Goal: Use online tool/utility: Use online tool/utility

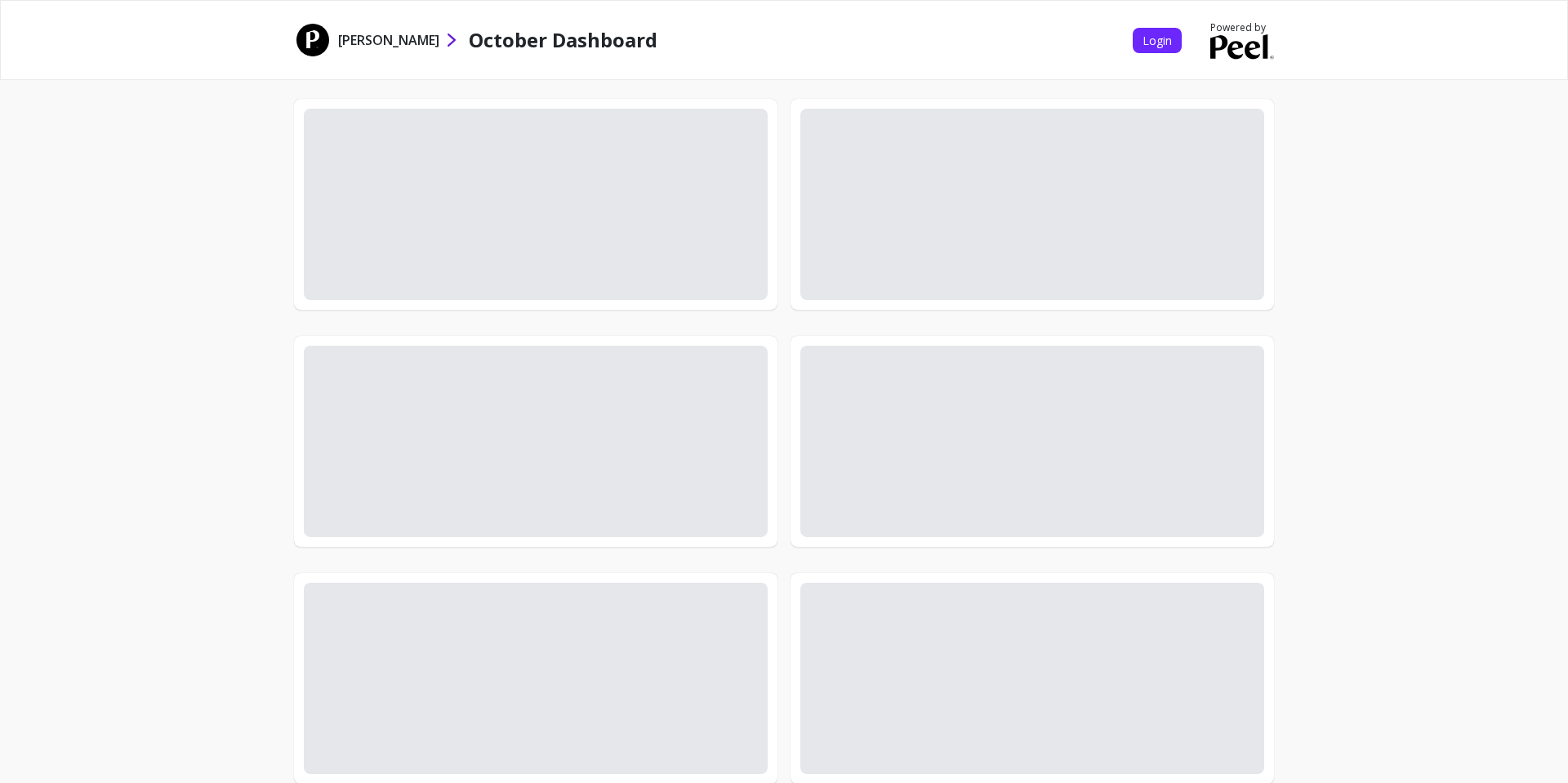
select select "sum"
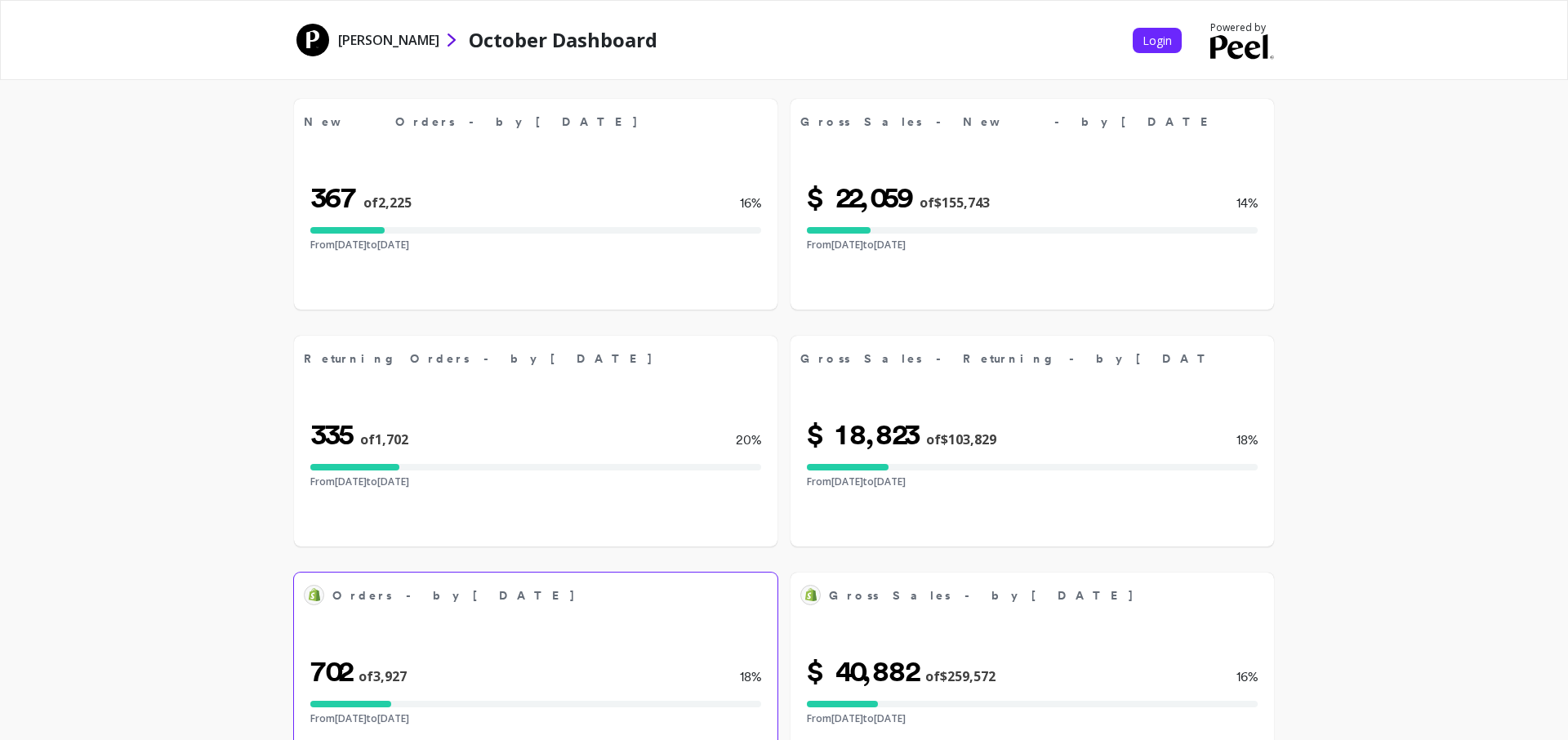
scroll to position [356, 0]
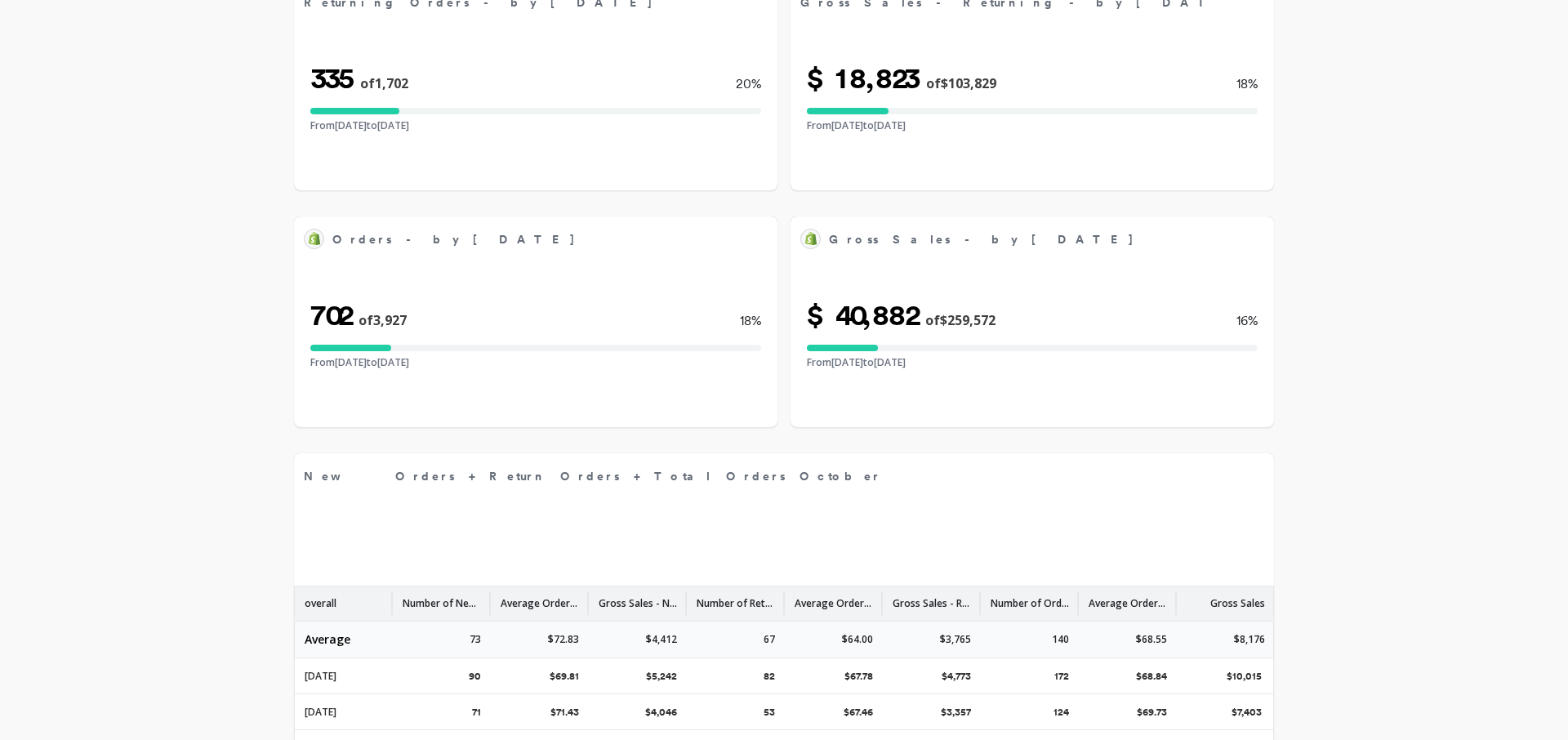
select select "sum"
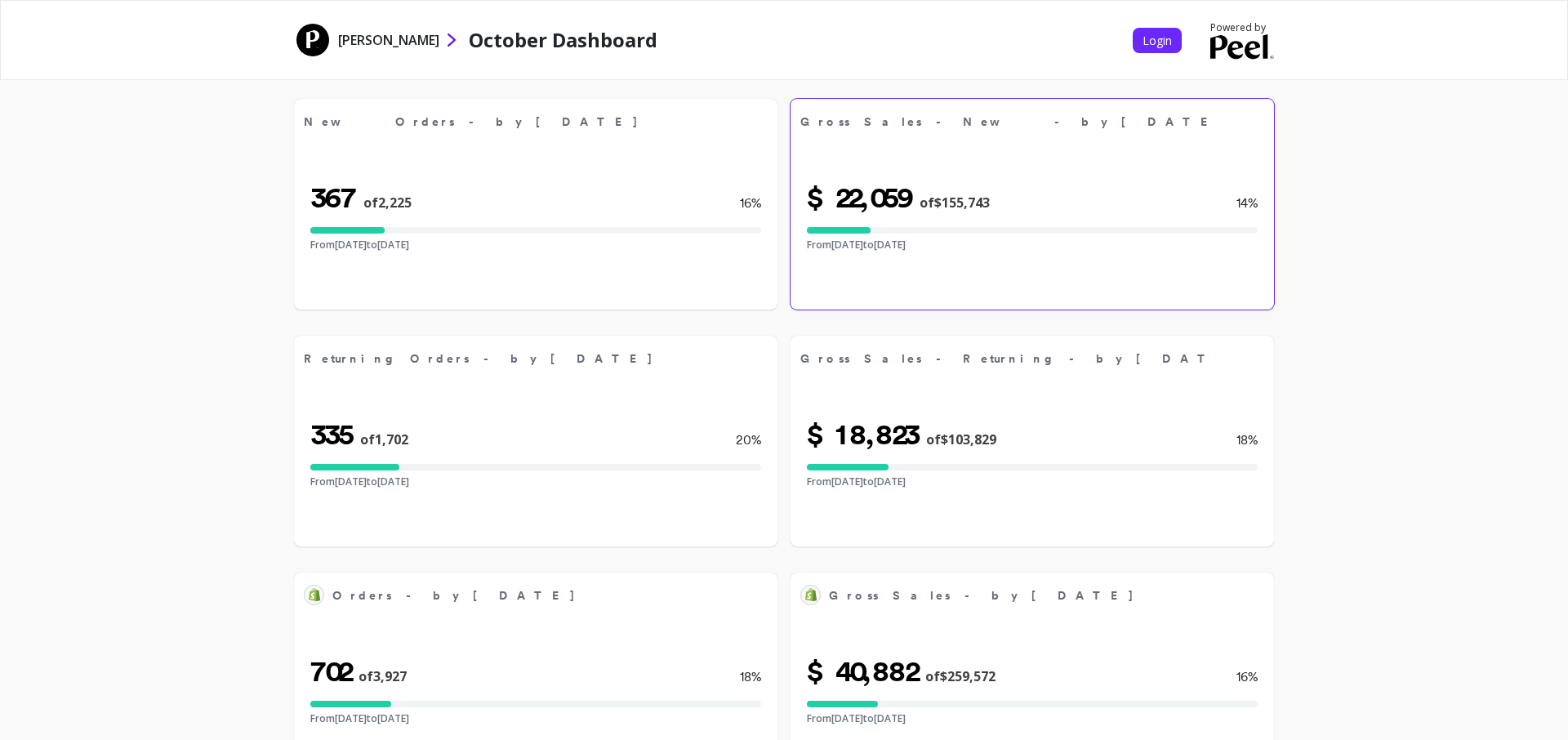
scroll to position [2, 0]
select select "sum"
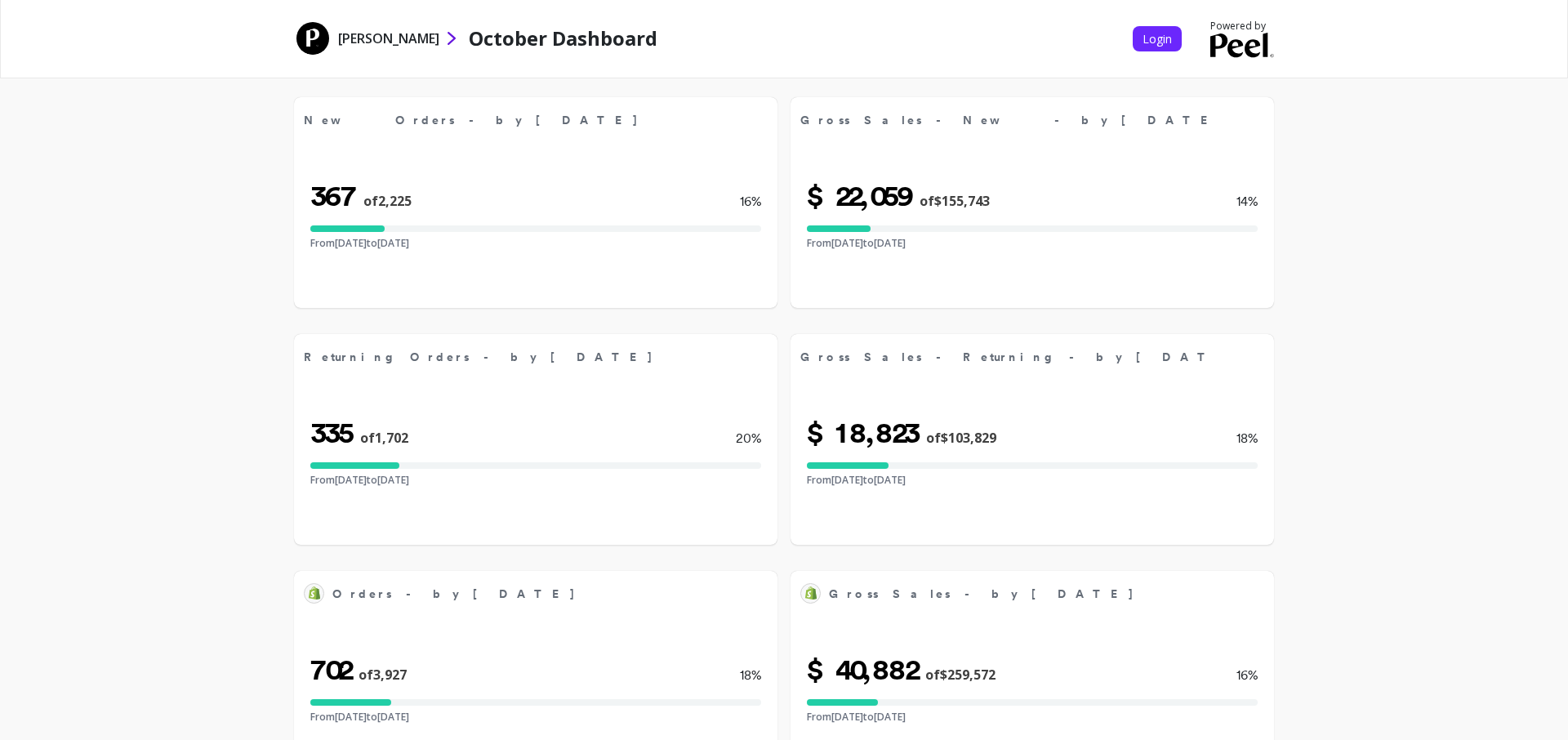
select select "sum"
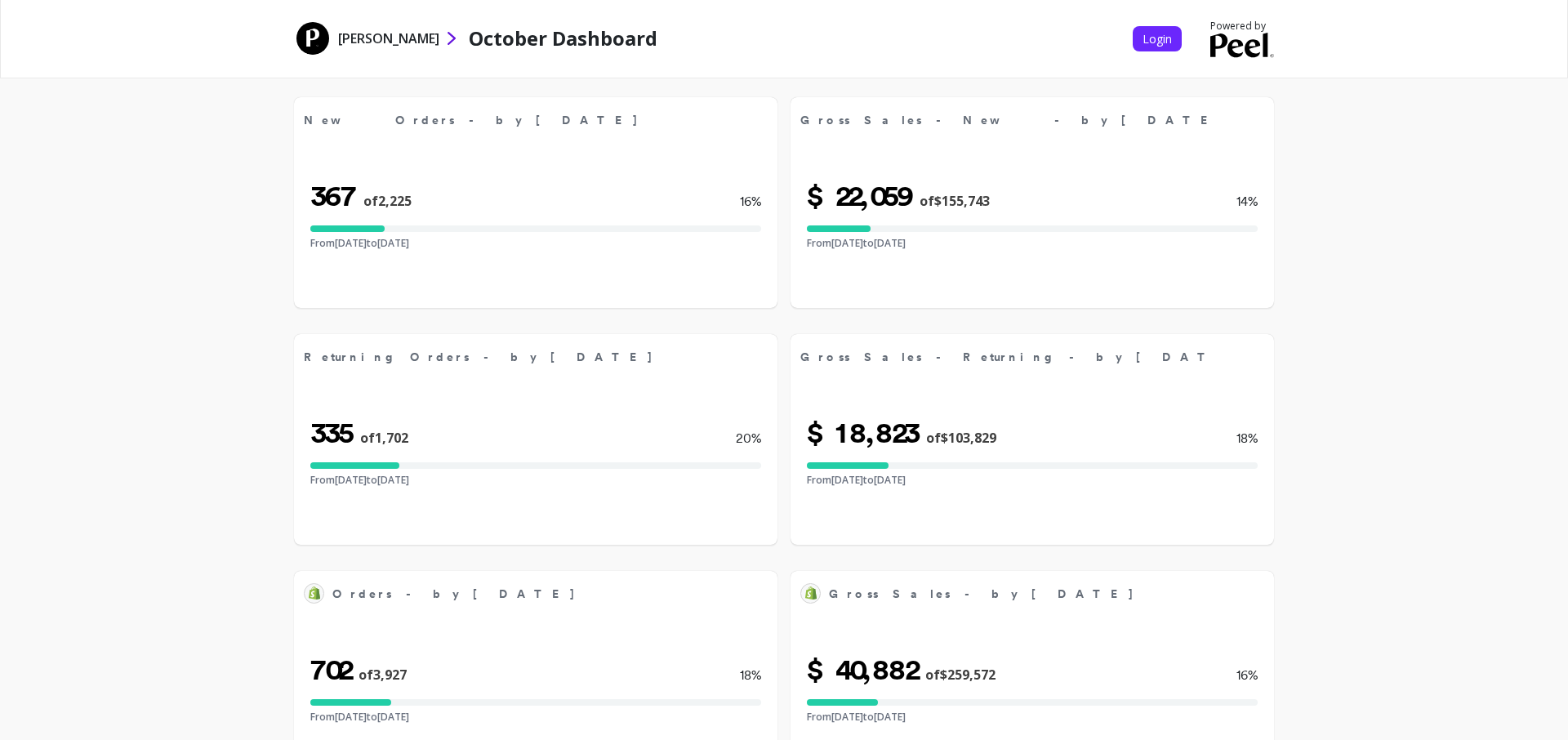
select select "sum"
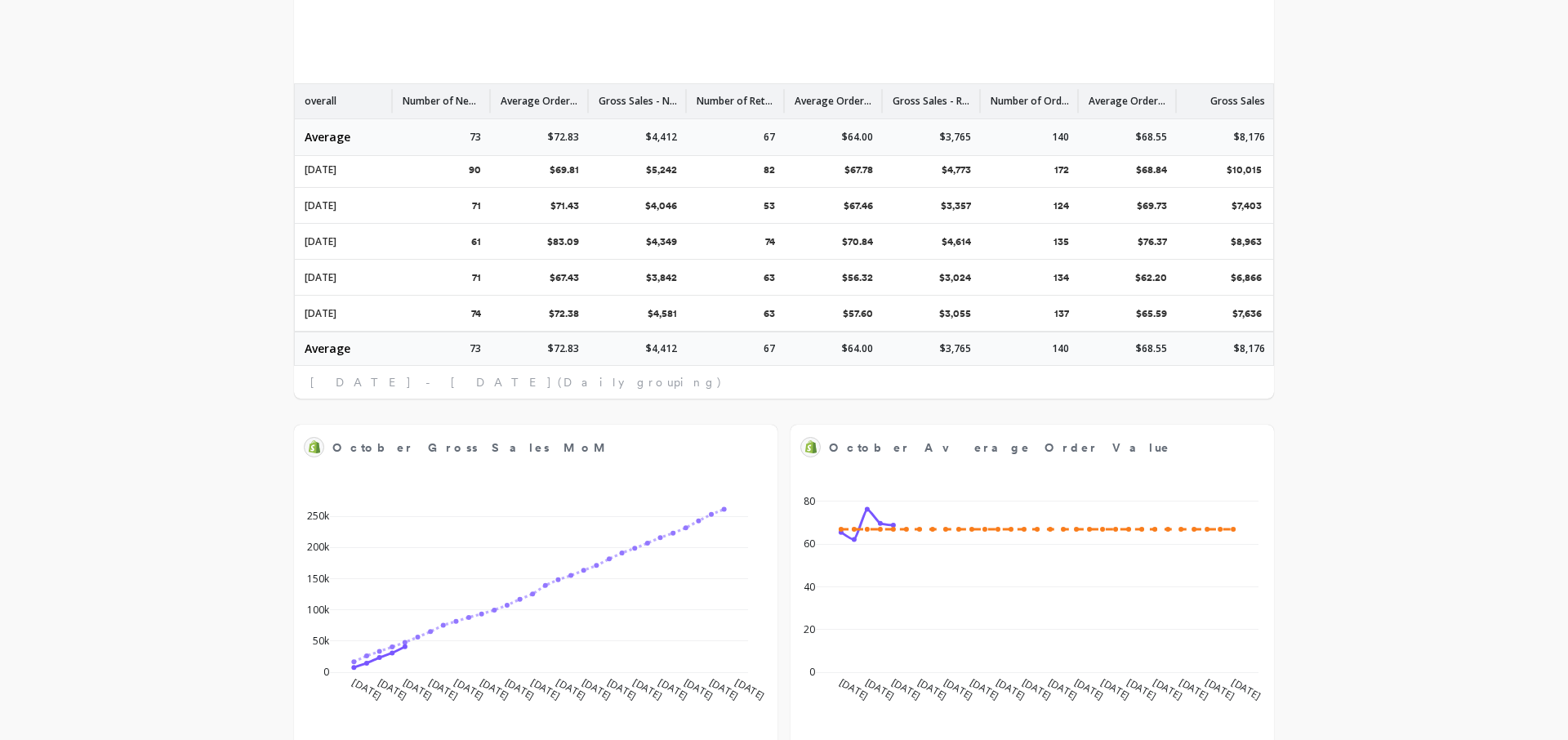
scroll to position [884, 0]
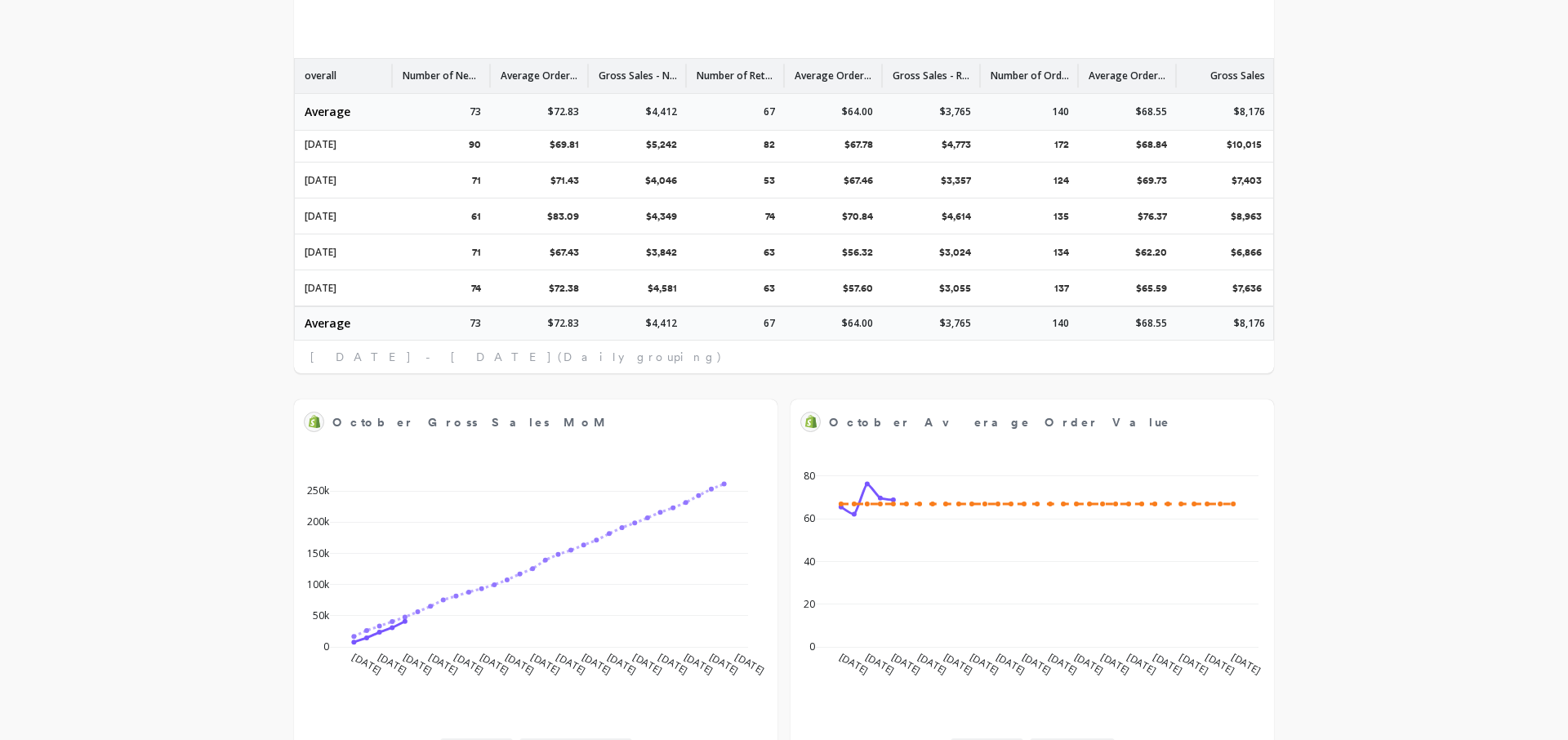
select select "sum"
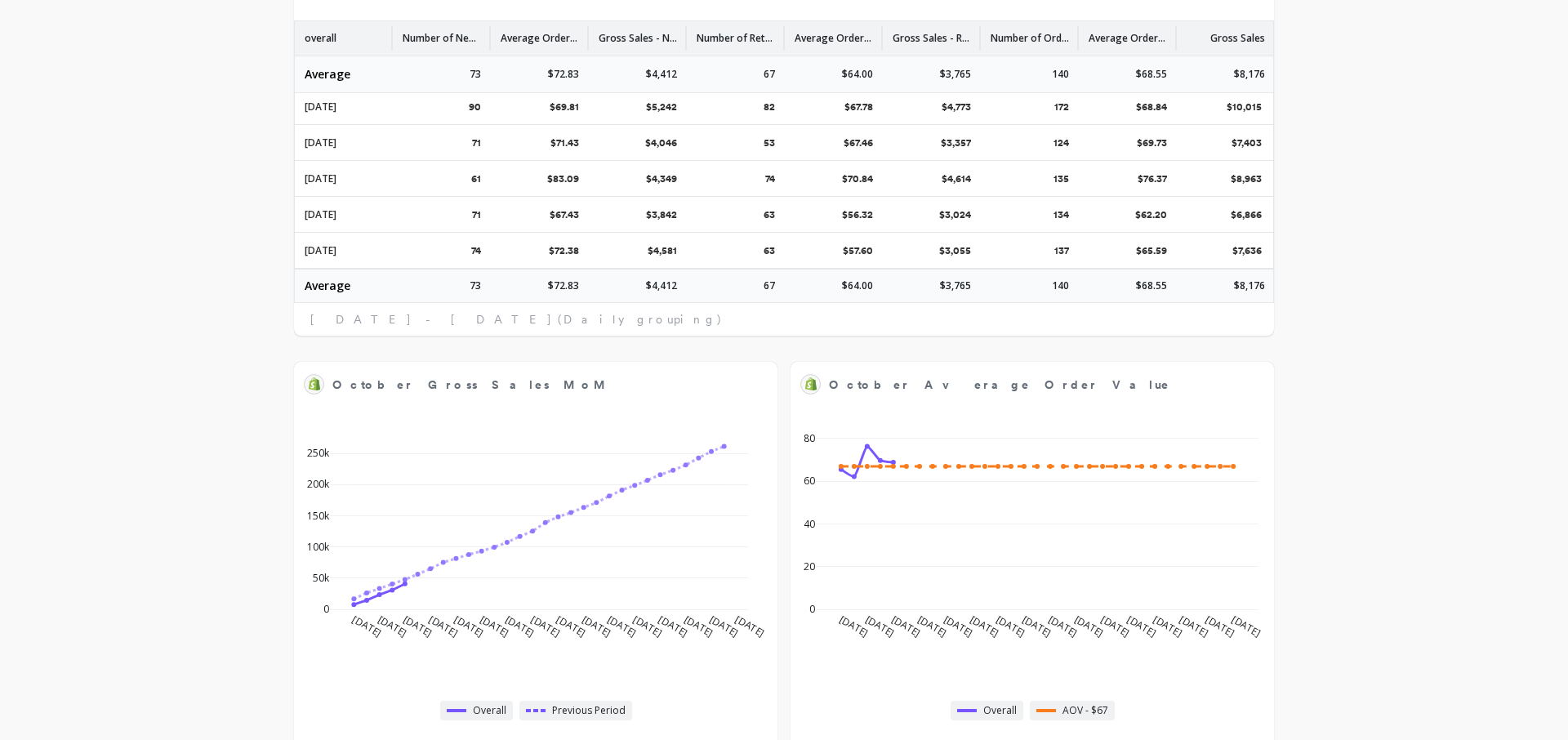
scroll to position [925, 0]
select select "sum"
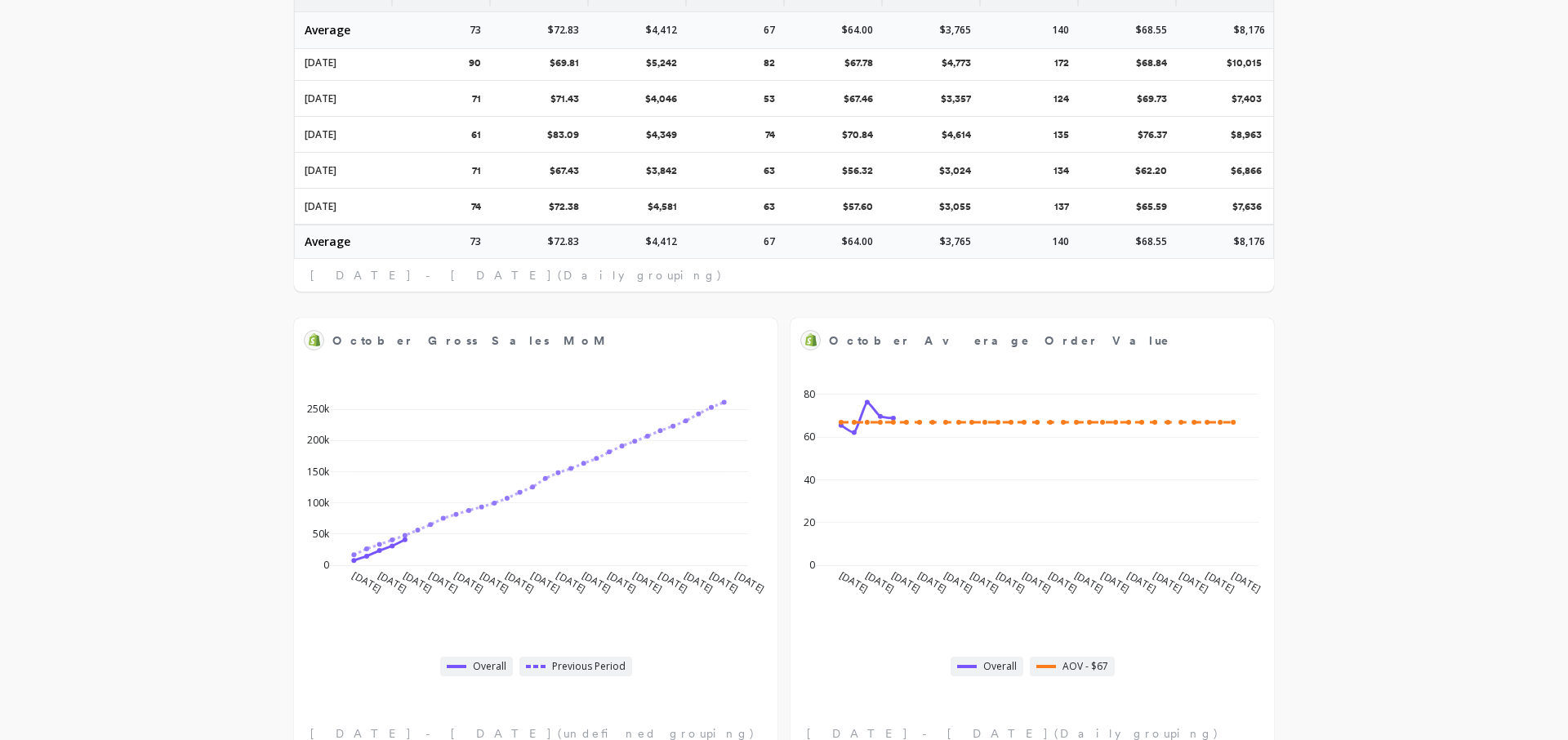
select select "sum"
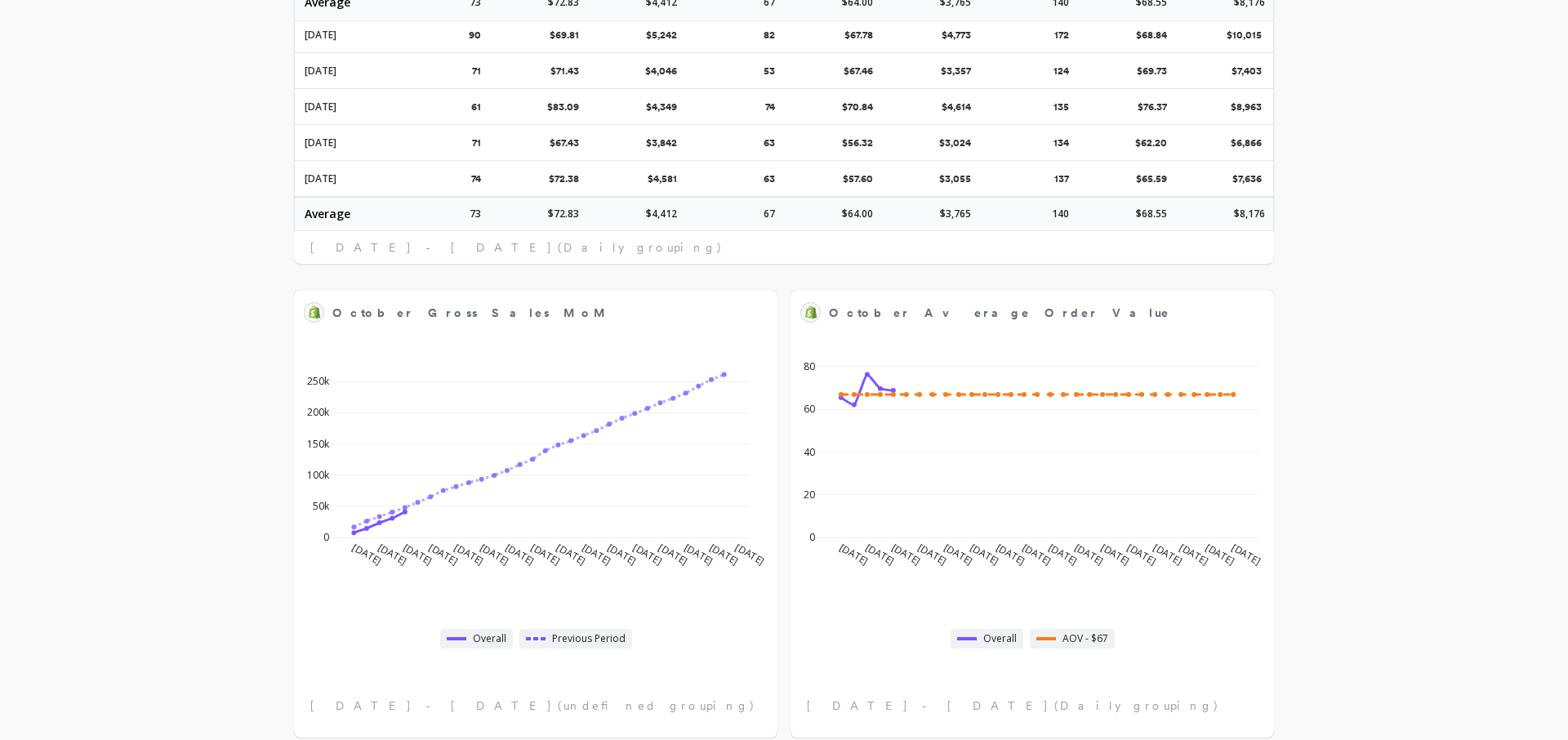
select select "sum"
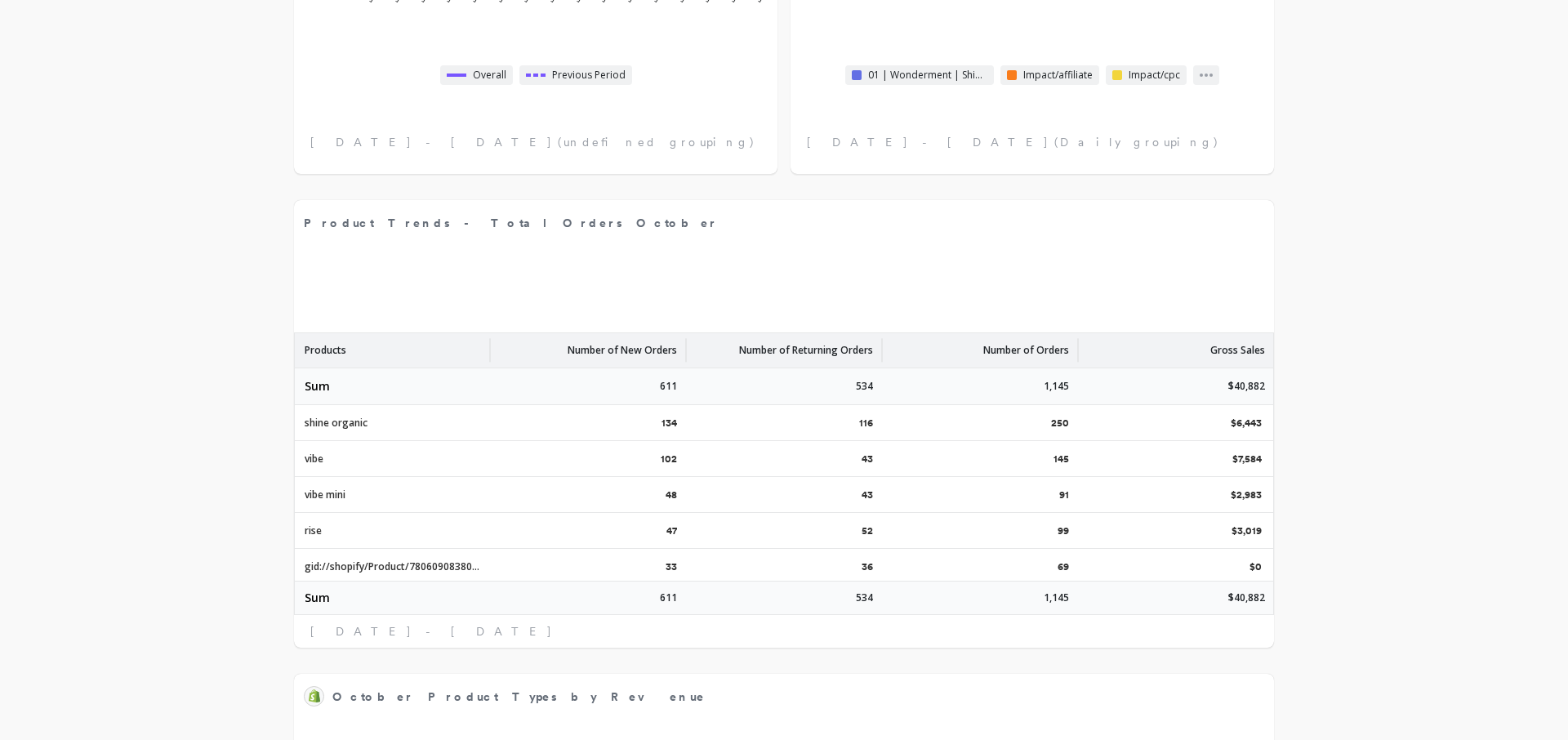
scroll to position [2081, 0]
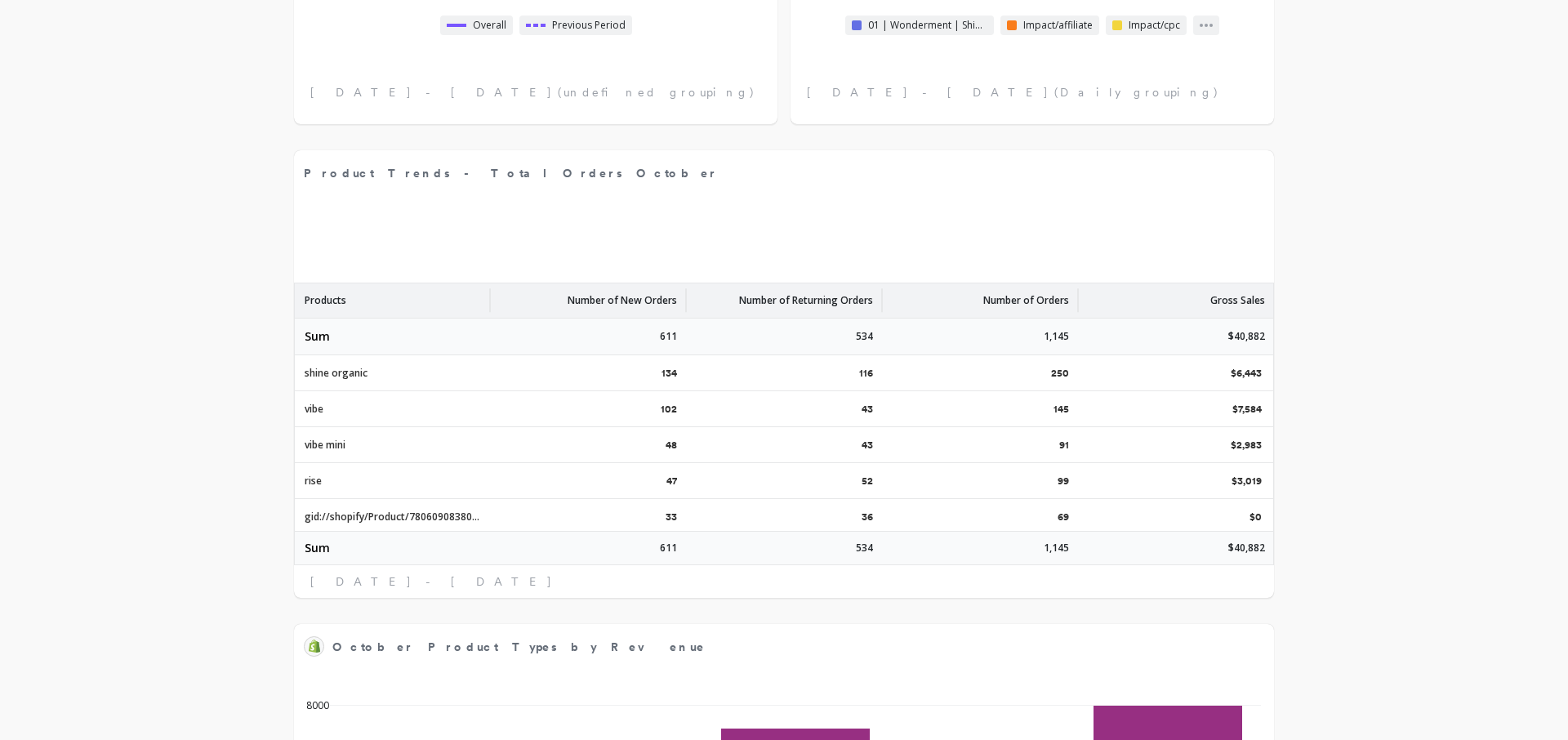
select select "sum"
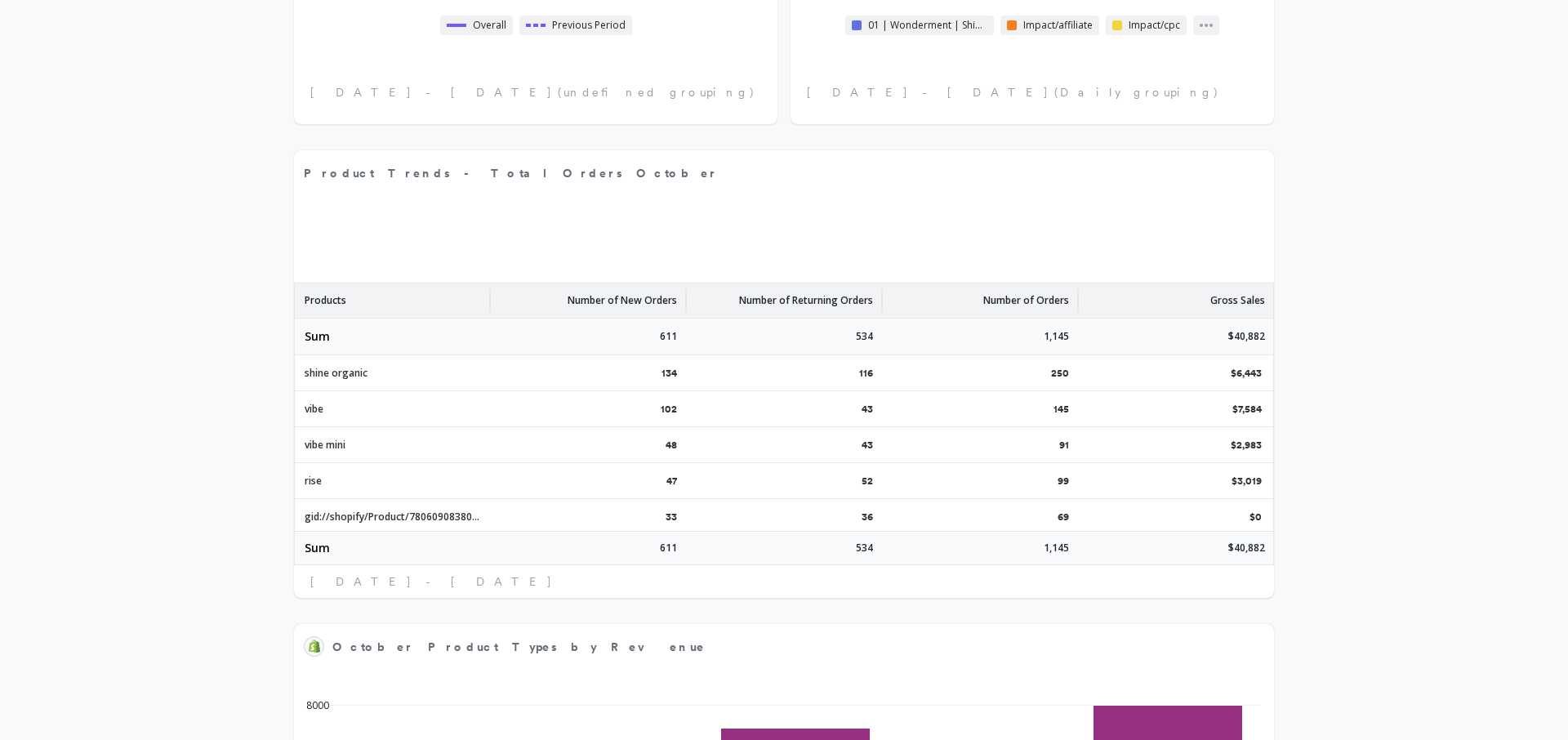
select select "sum"
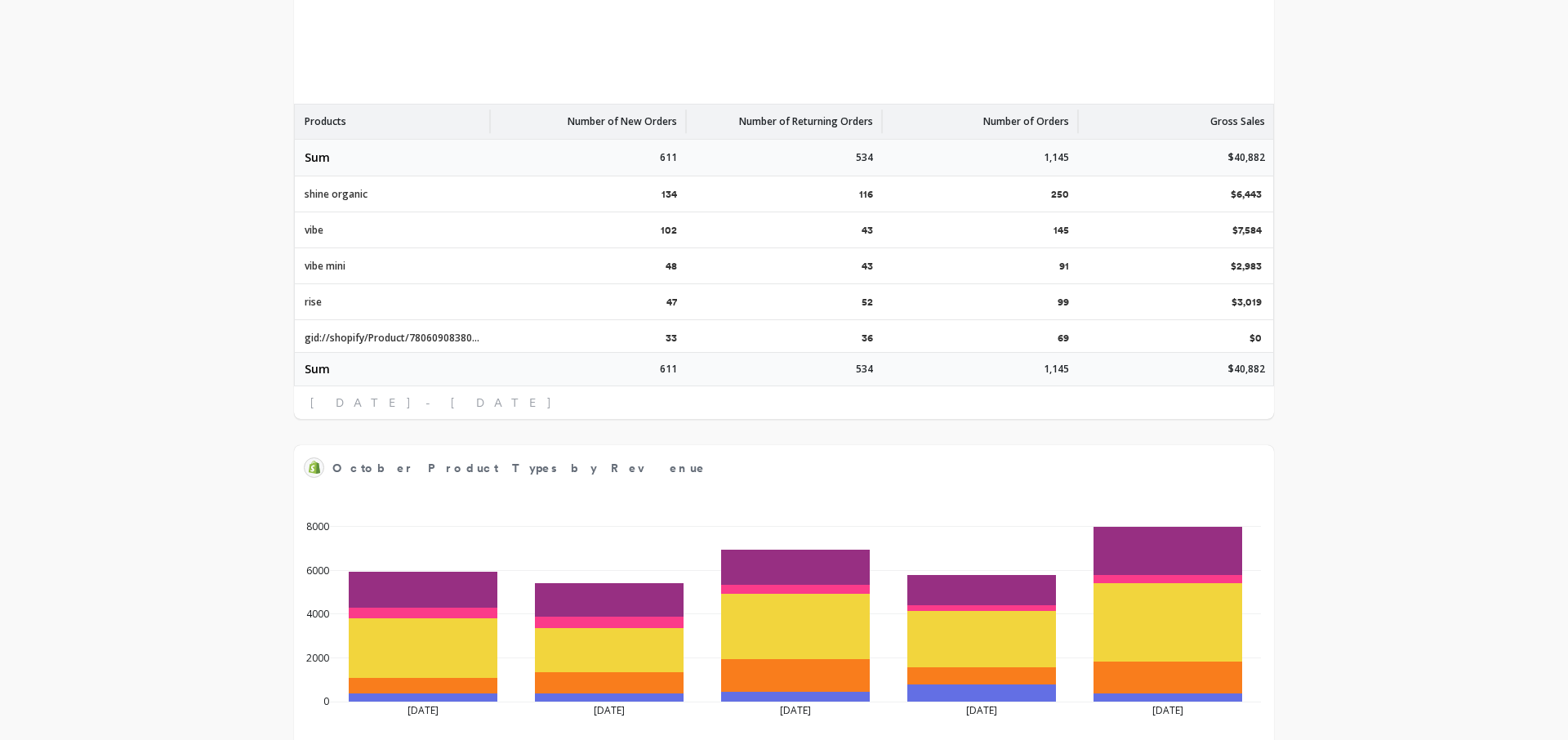
scroll to position [2315, 0]
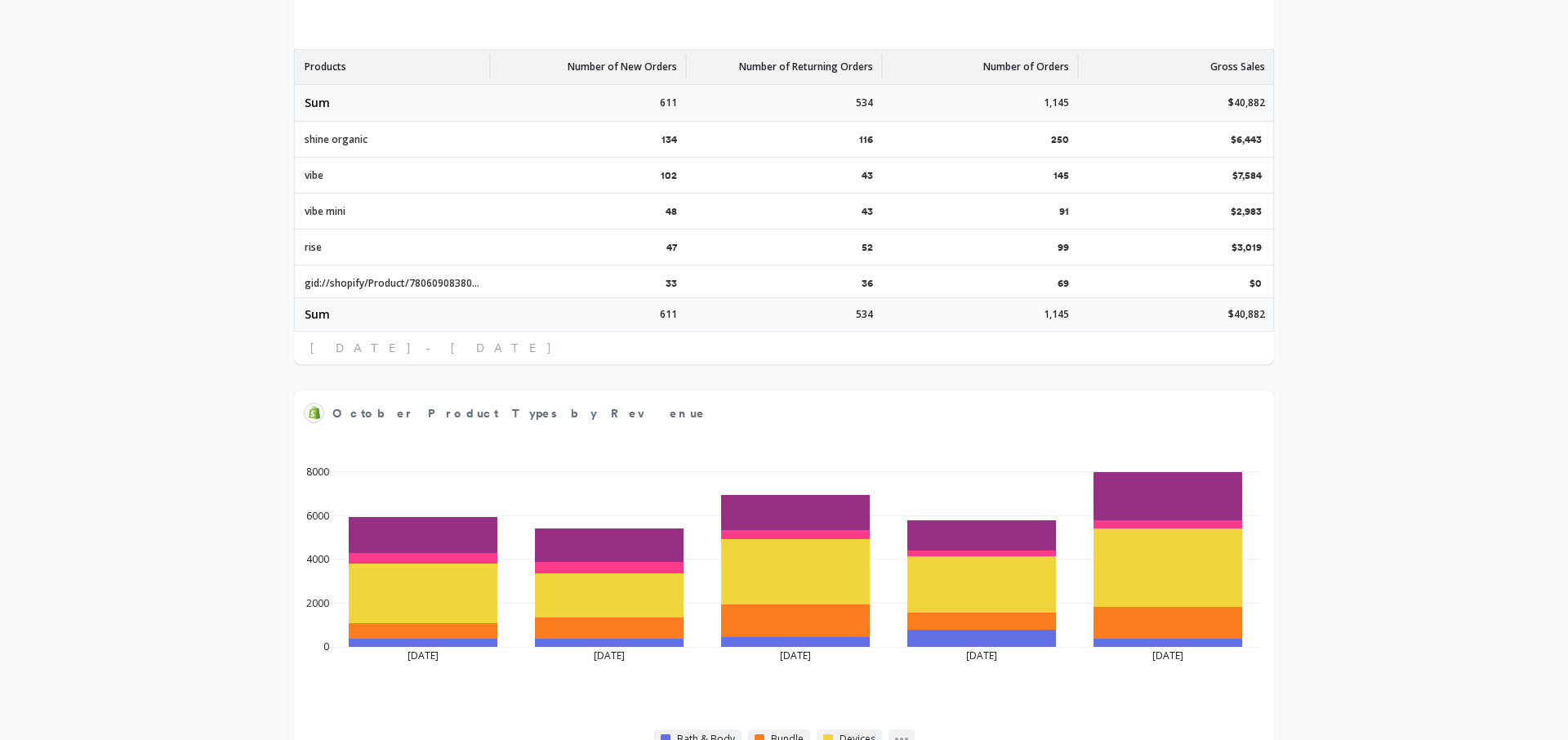
select select "sum"
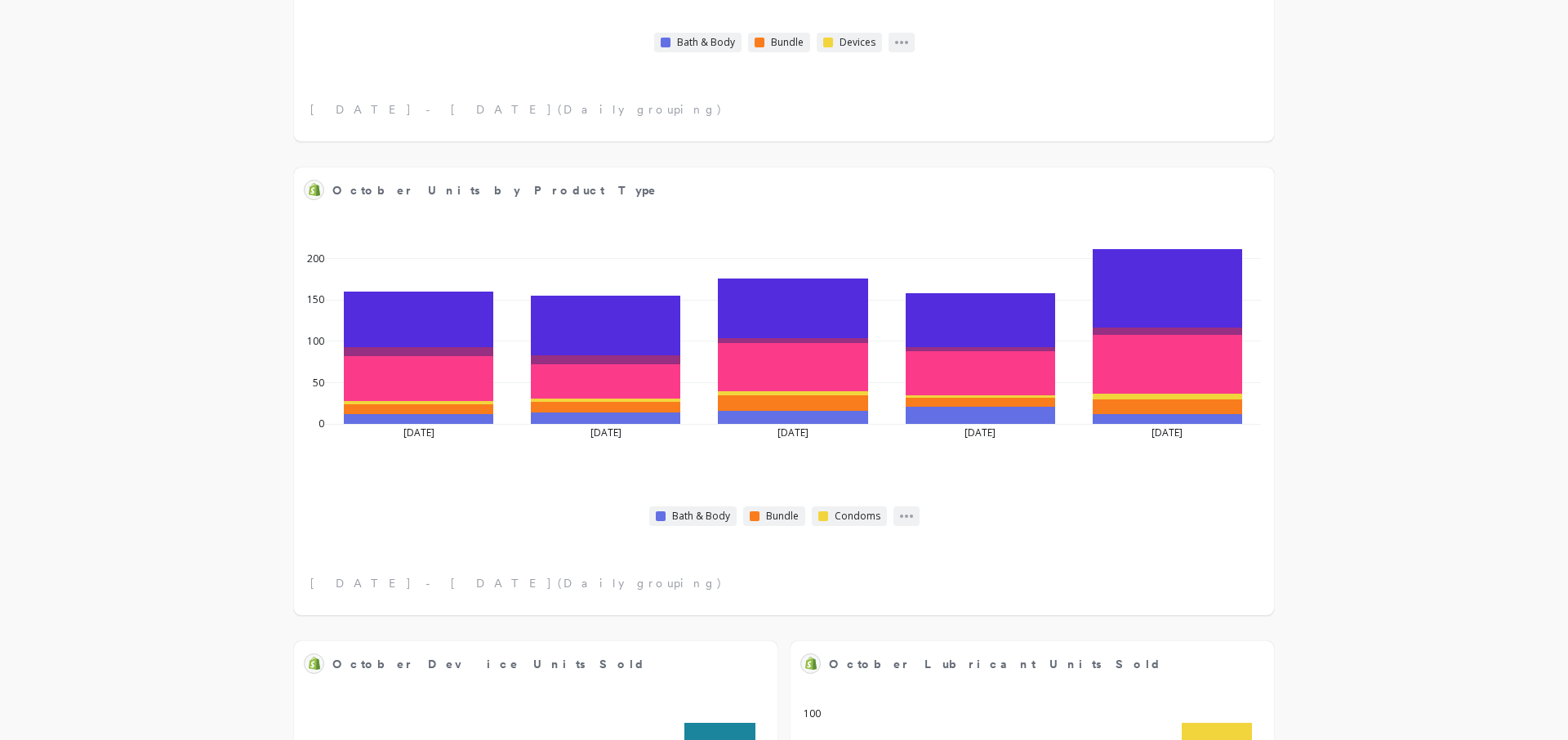
scroll to position [3482, 0]
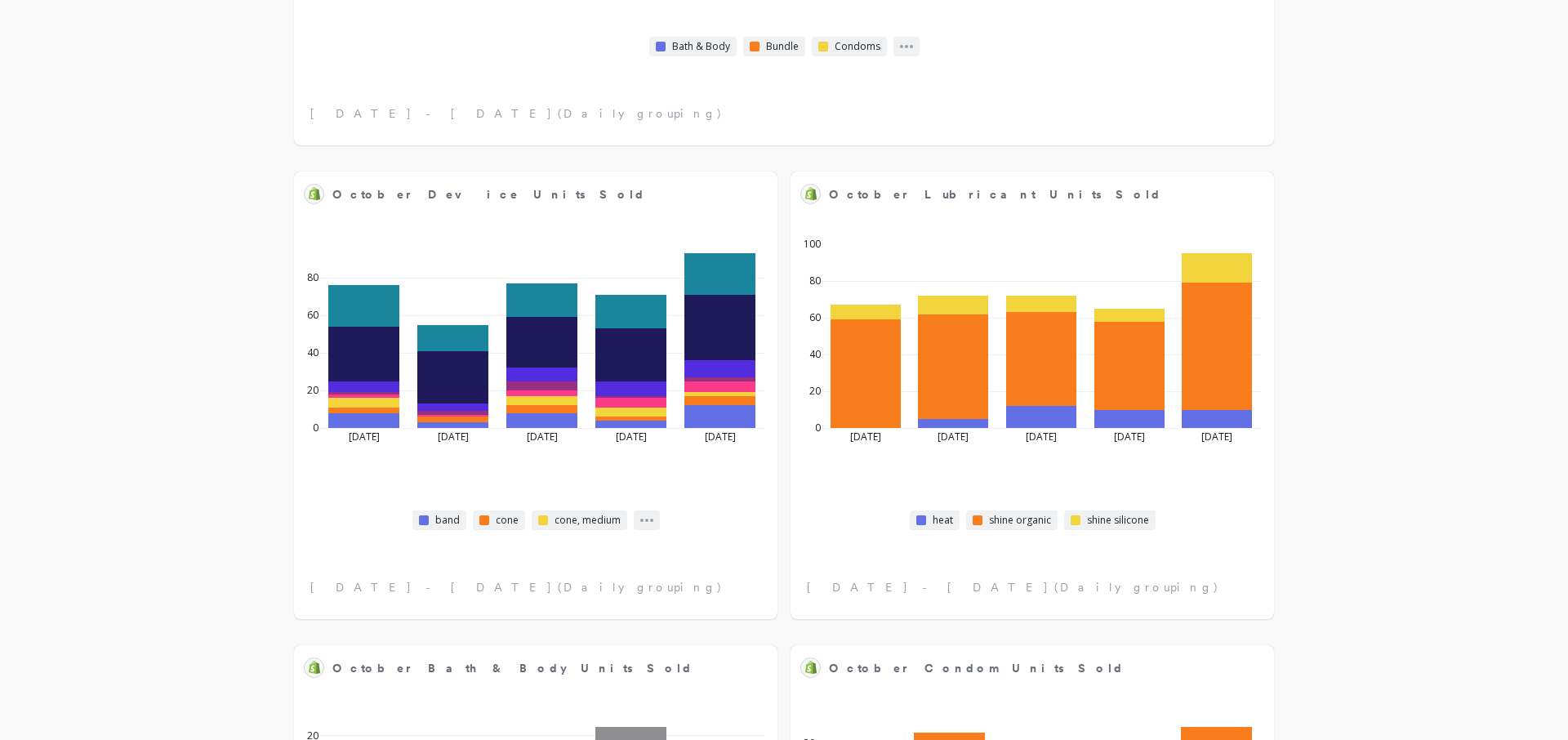
select select "sum"
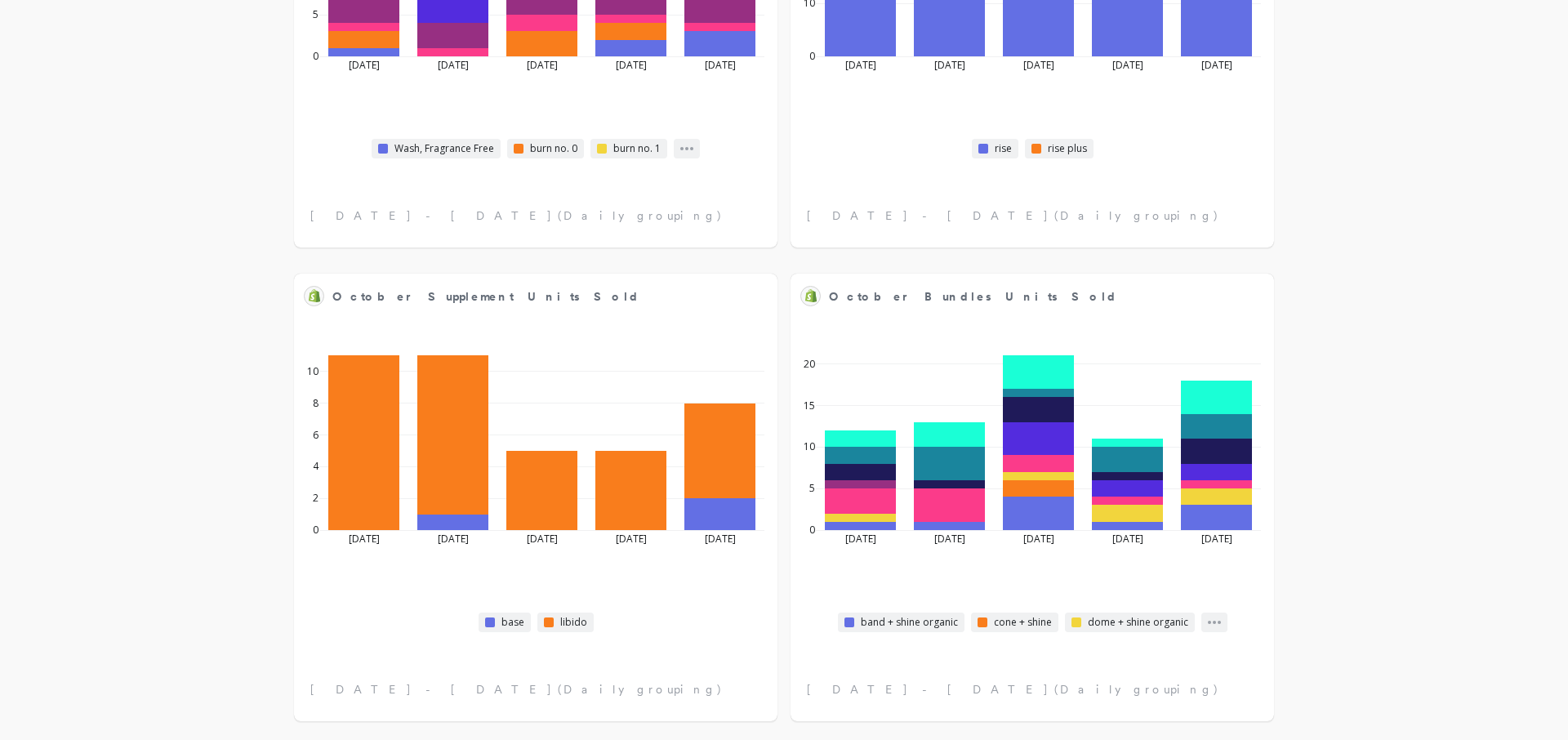
select select "sum"
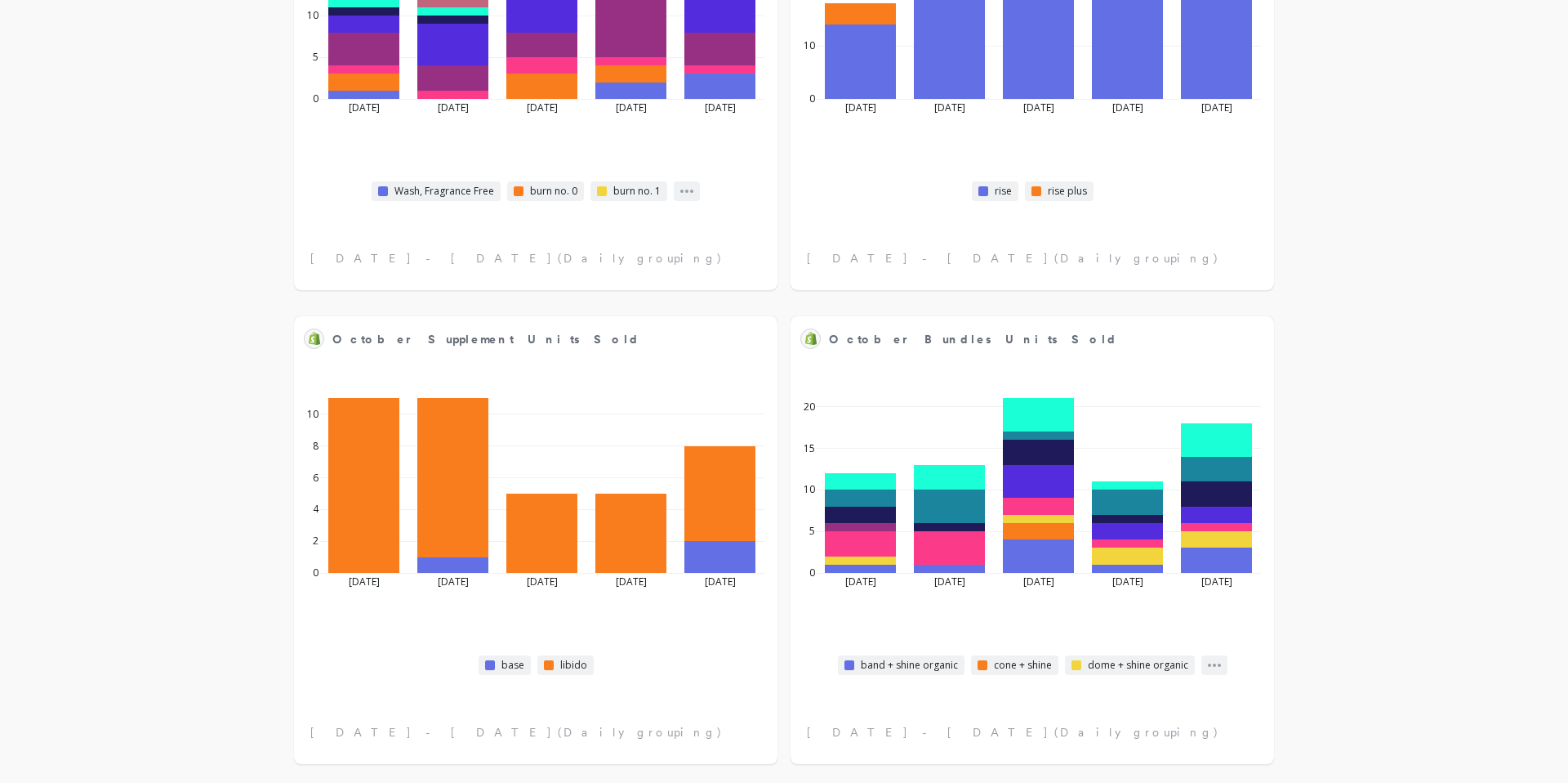
scroll to position [4, 0]
select select "sum"
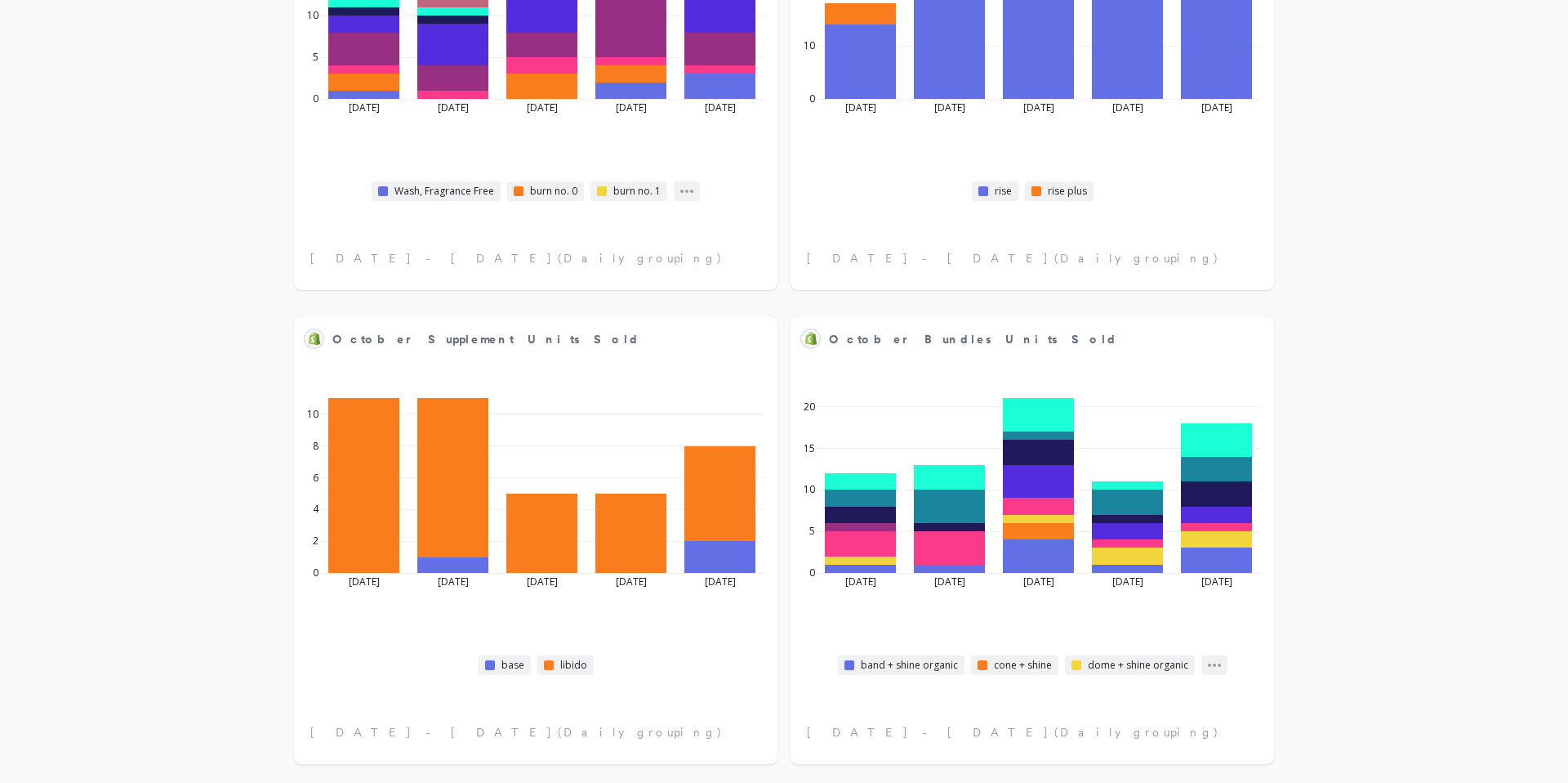
select select "sum"
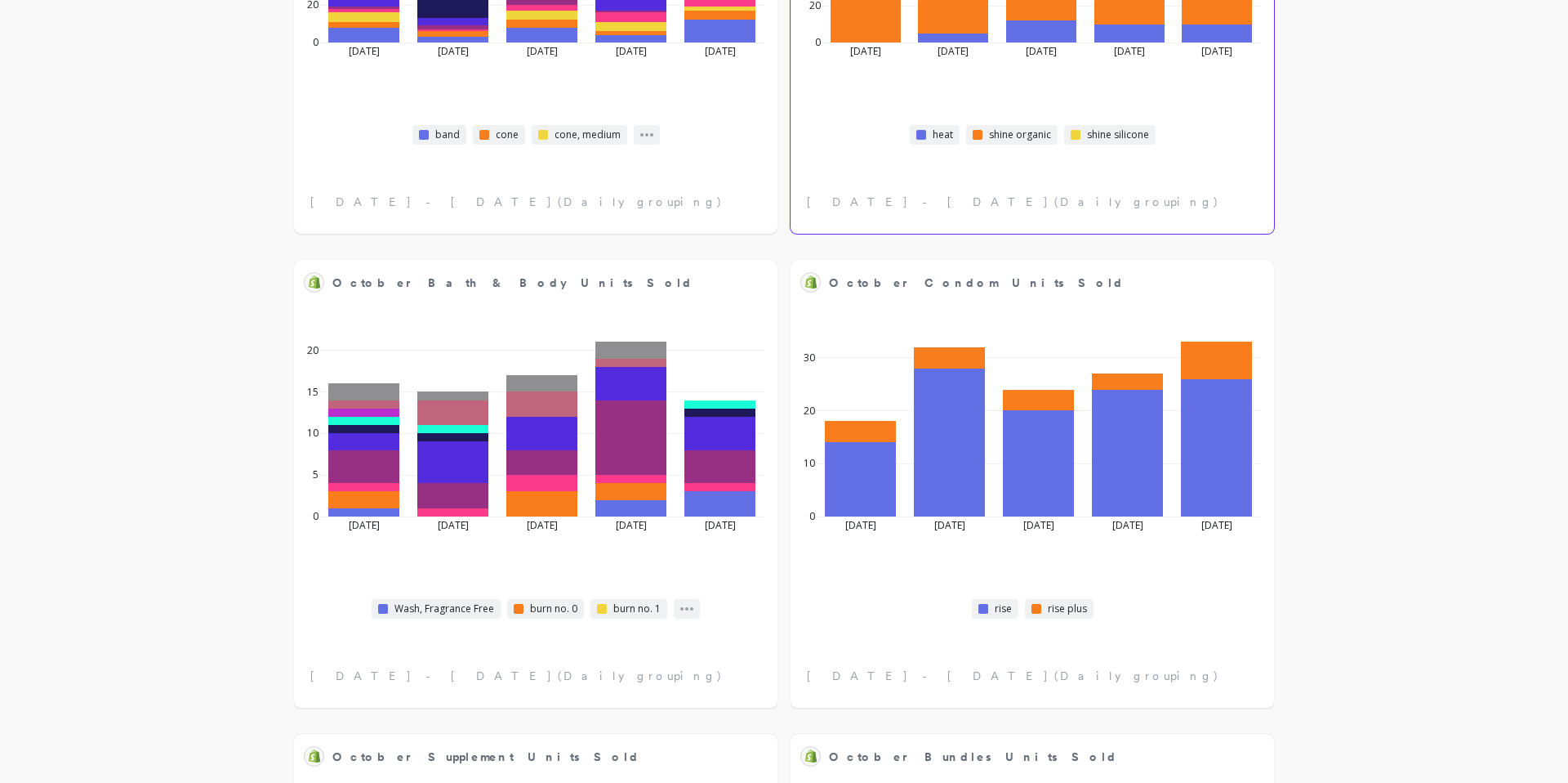
scroll to position [3374, 0]
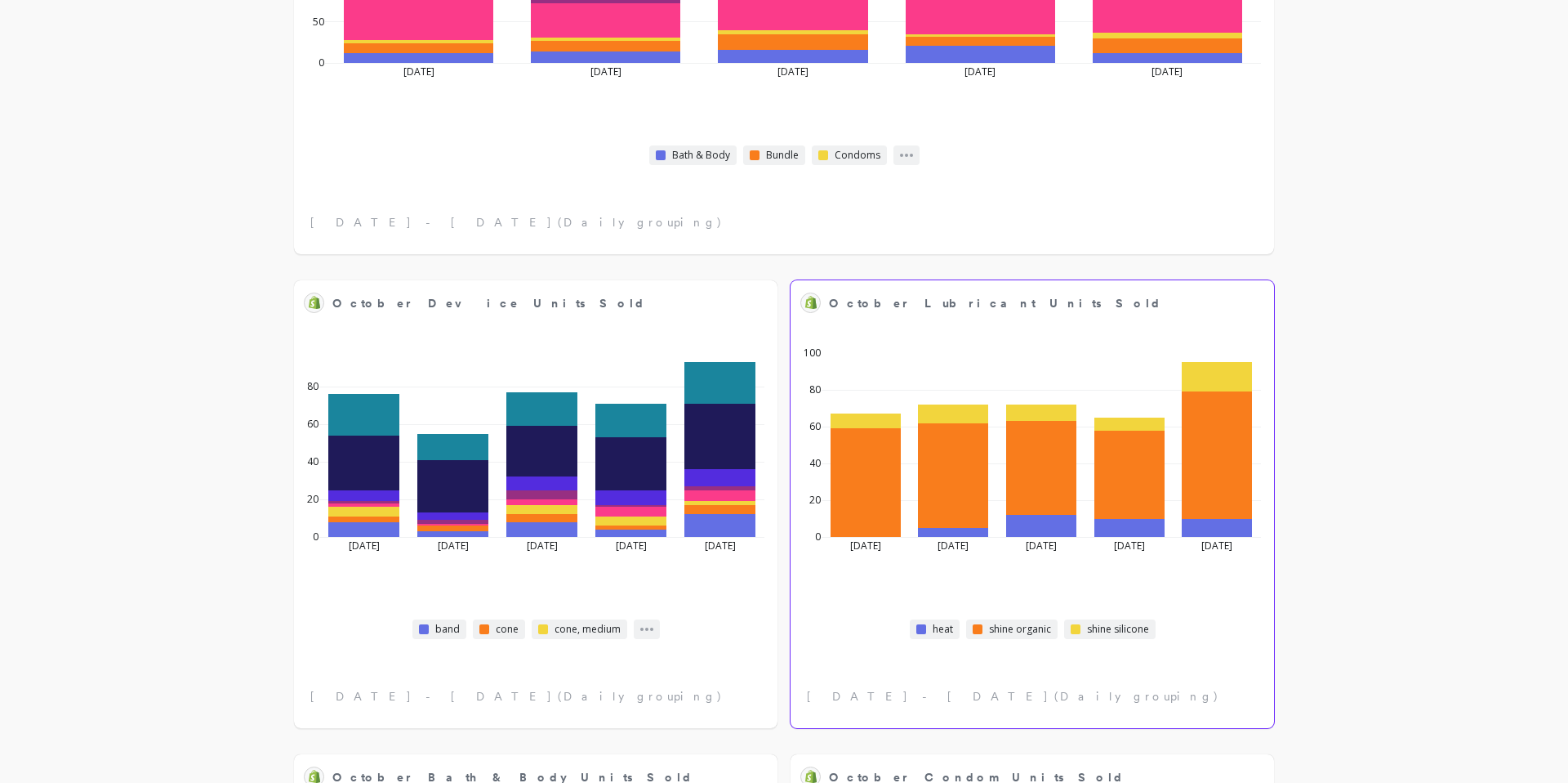
select select "sum"
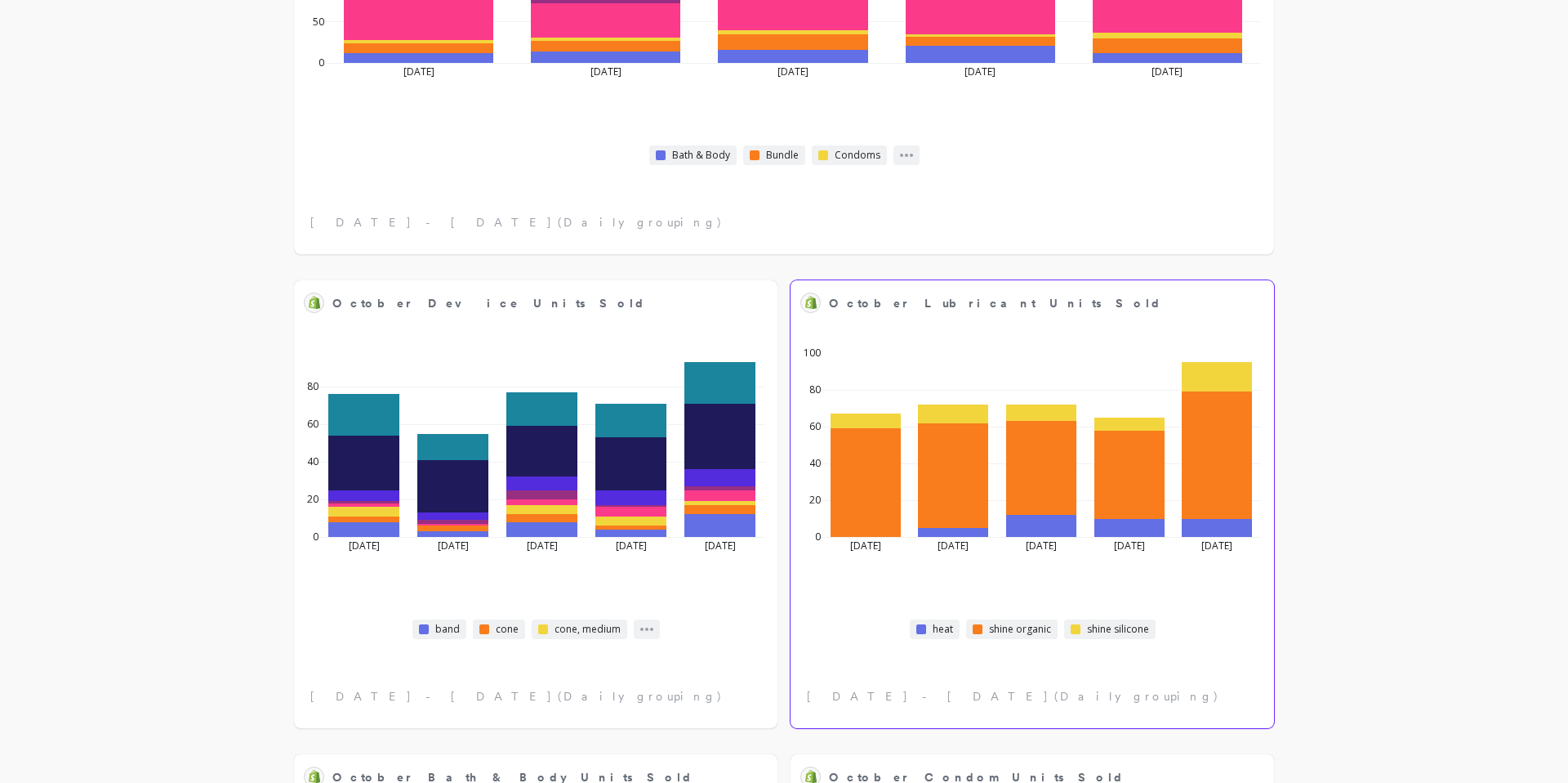
select select "sum"
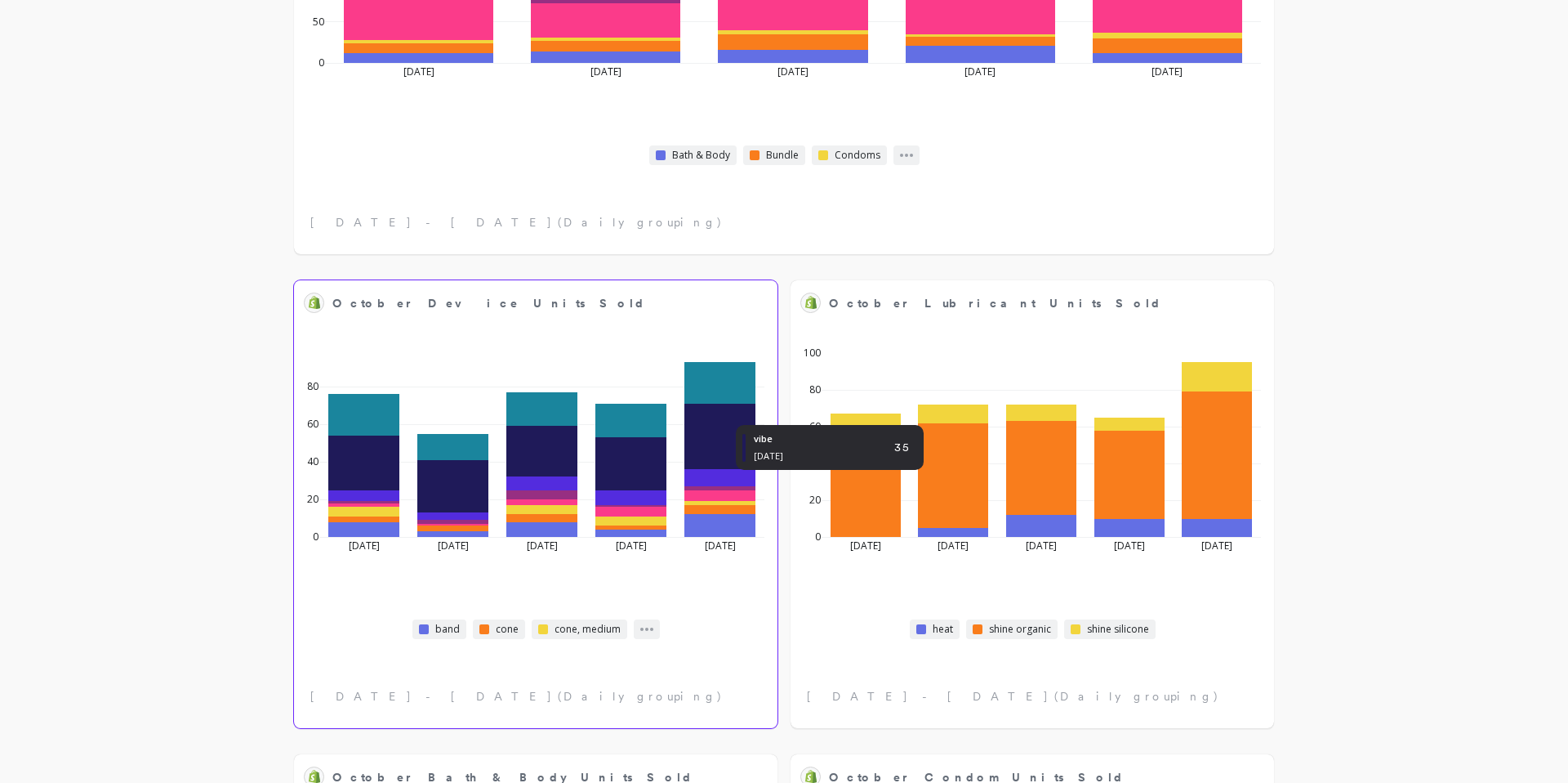
select select "sum"
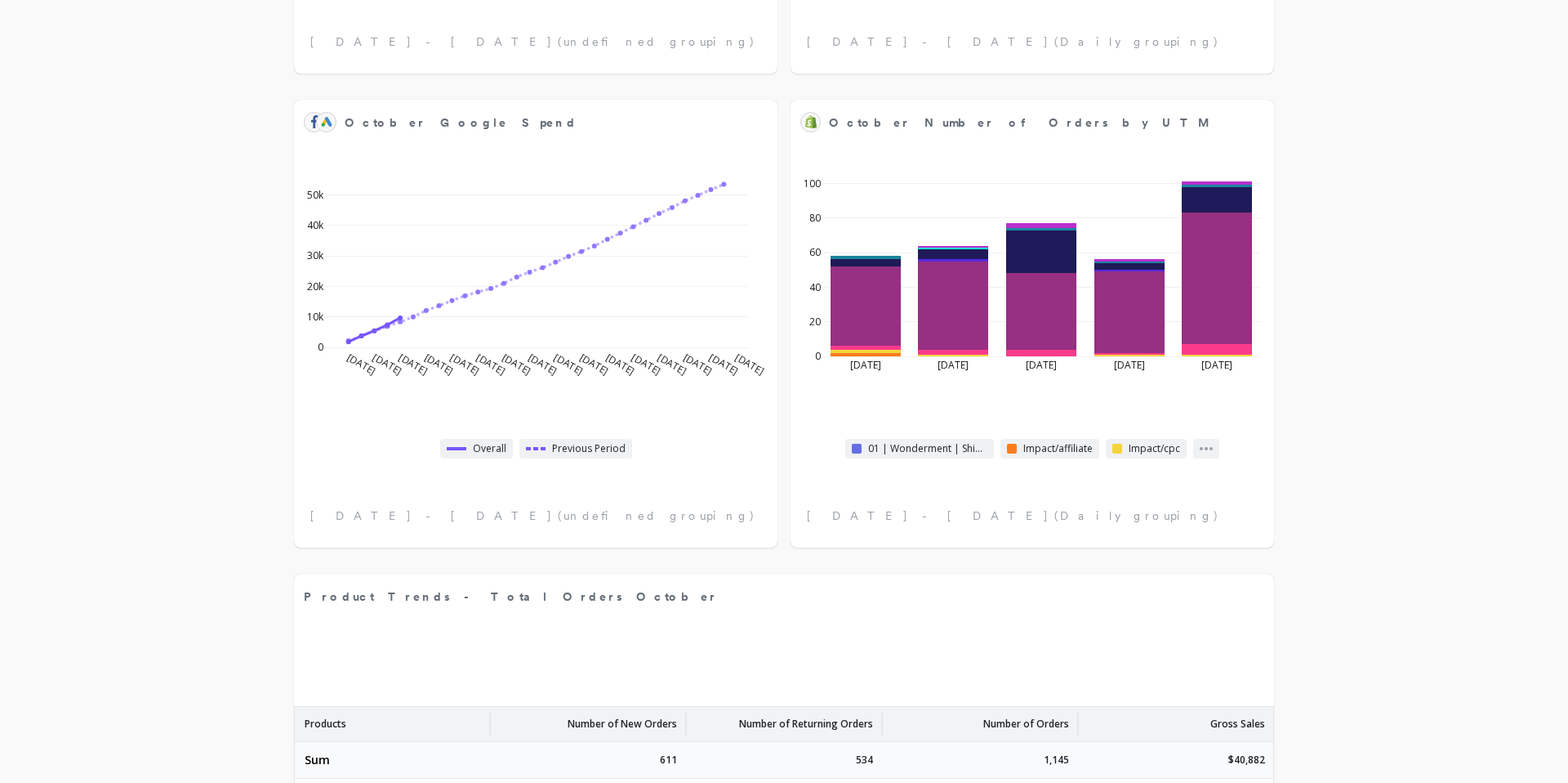
scroll to position [1639, 0]
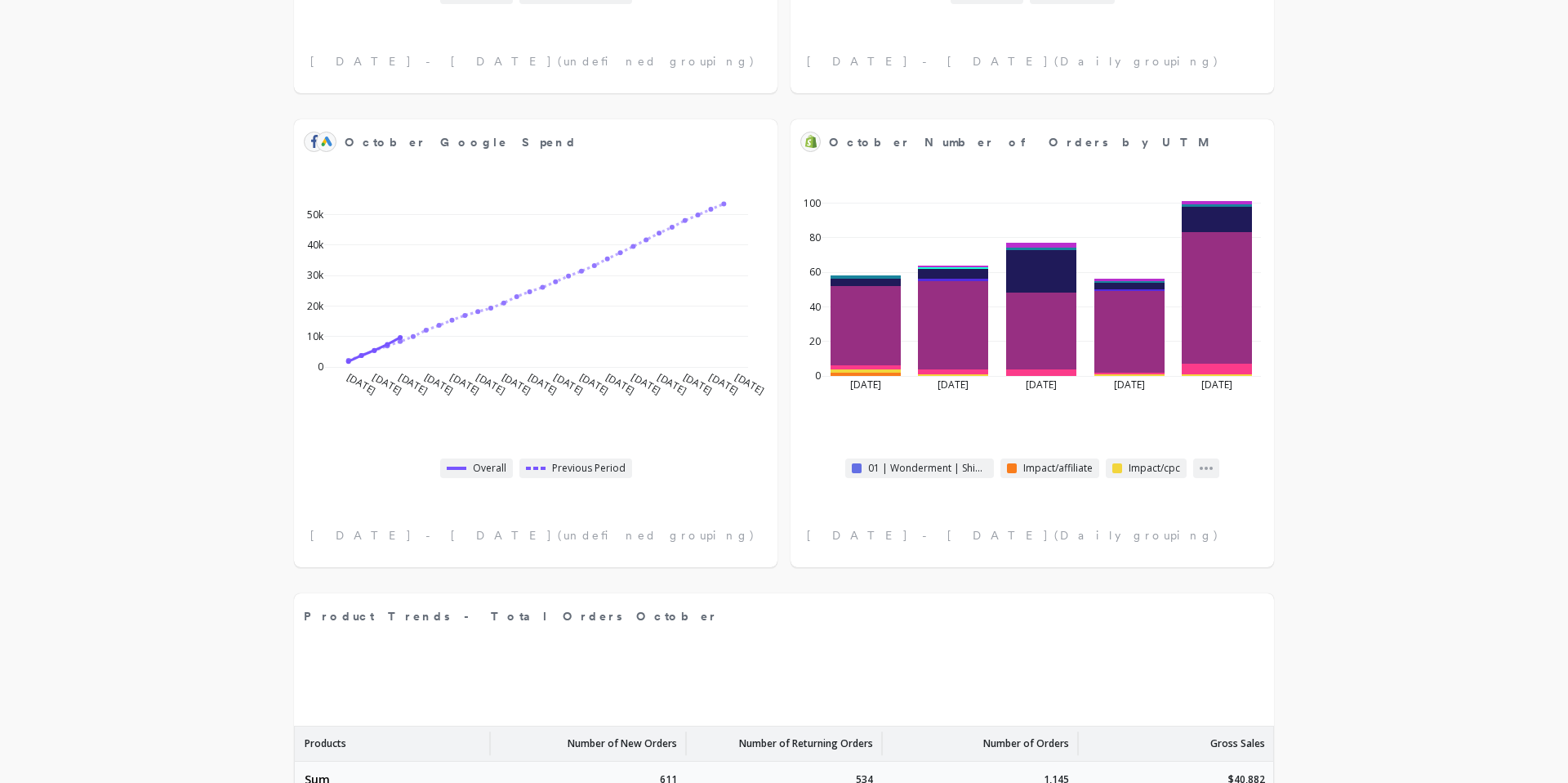
select select "sum"
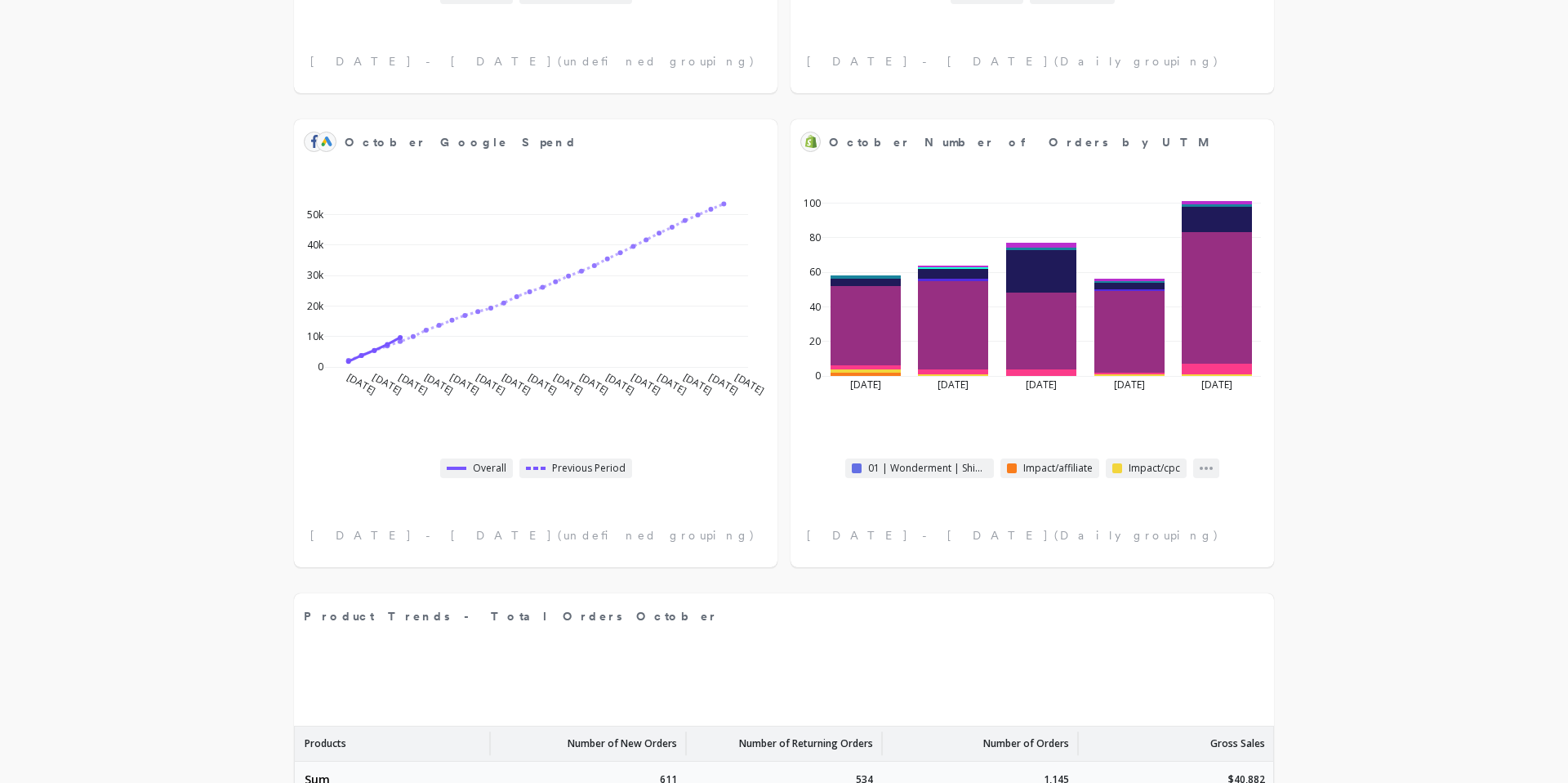
select select "sum"
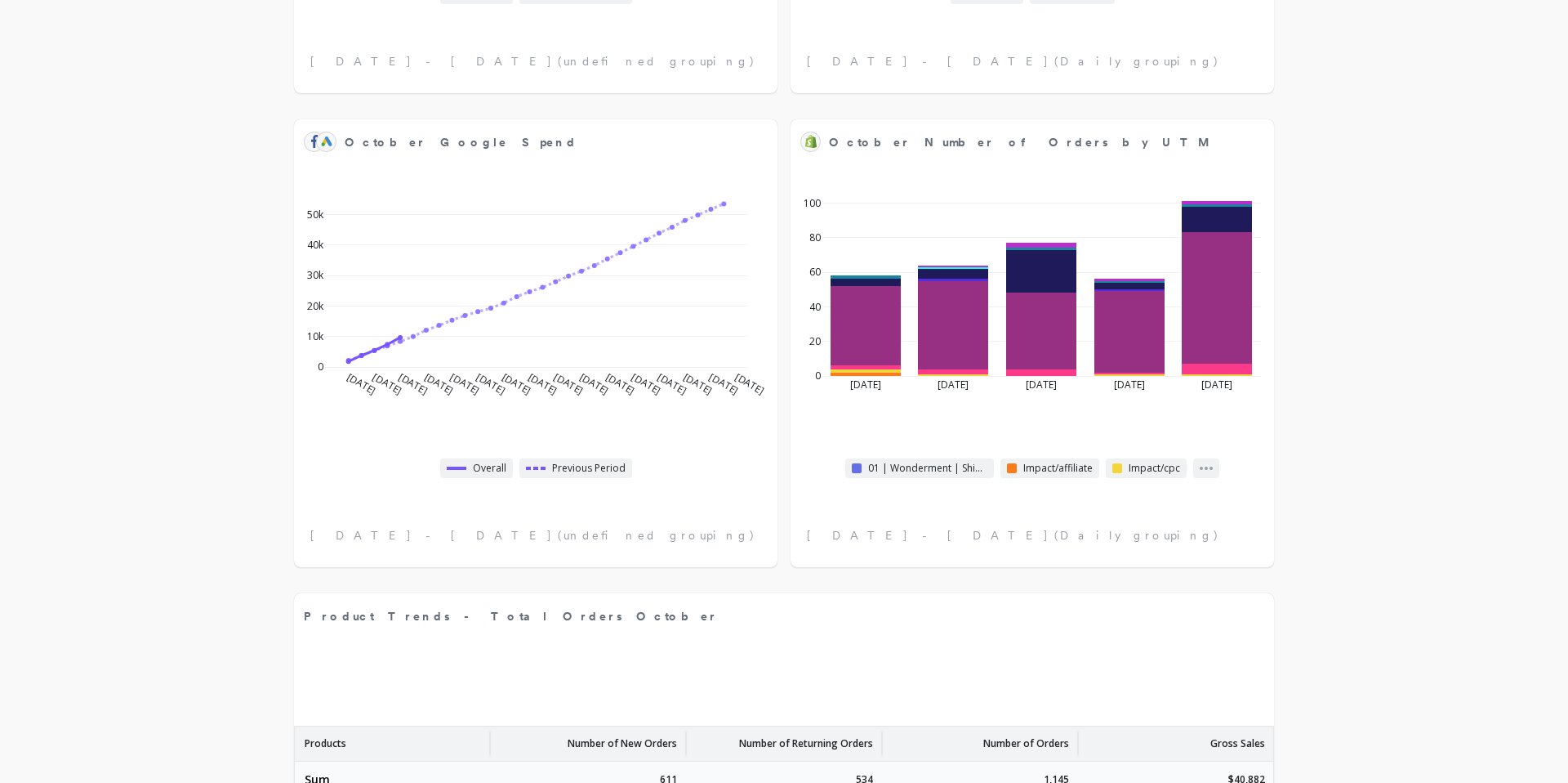
select select "sum"
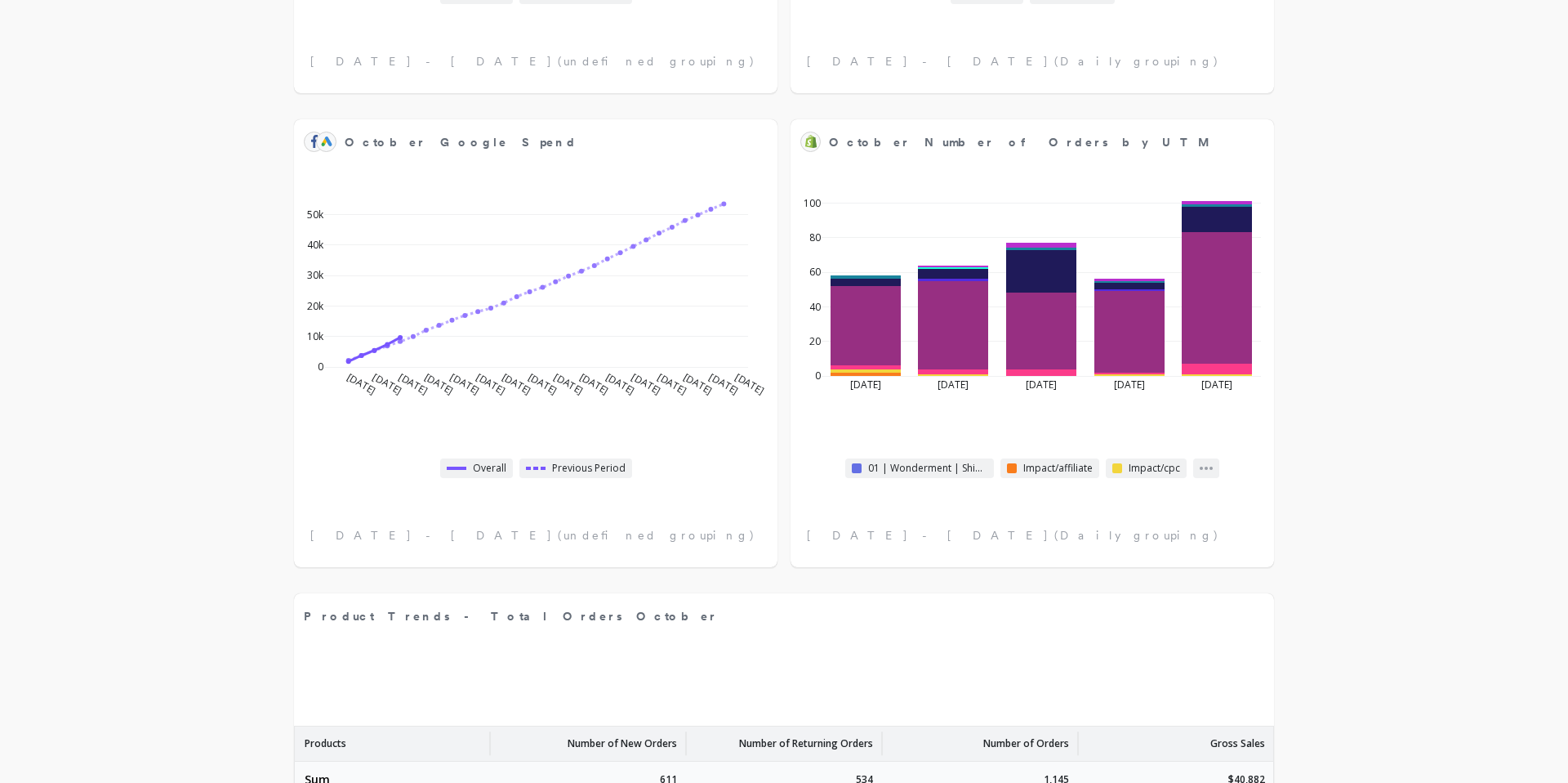
select select "sum"
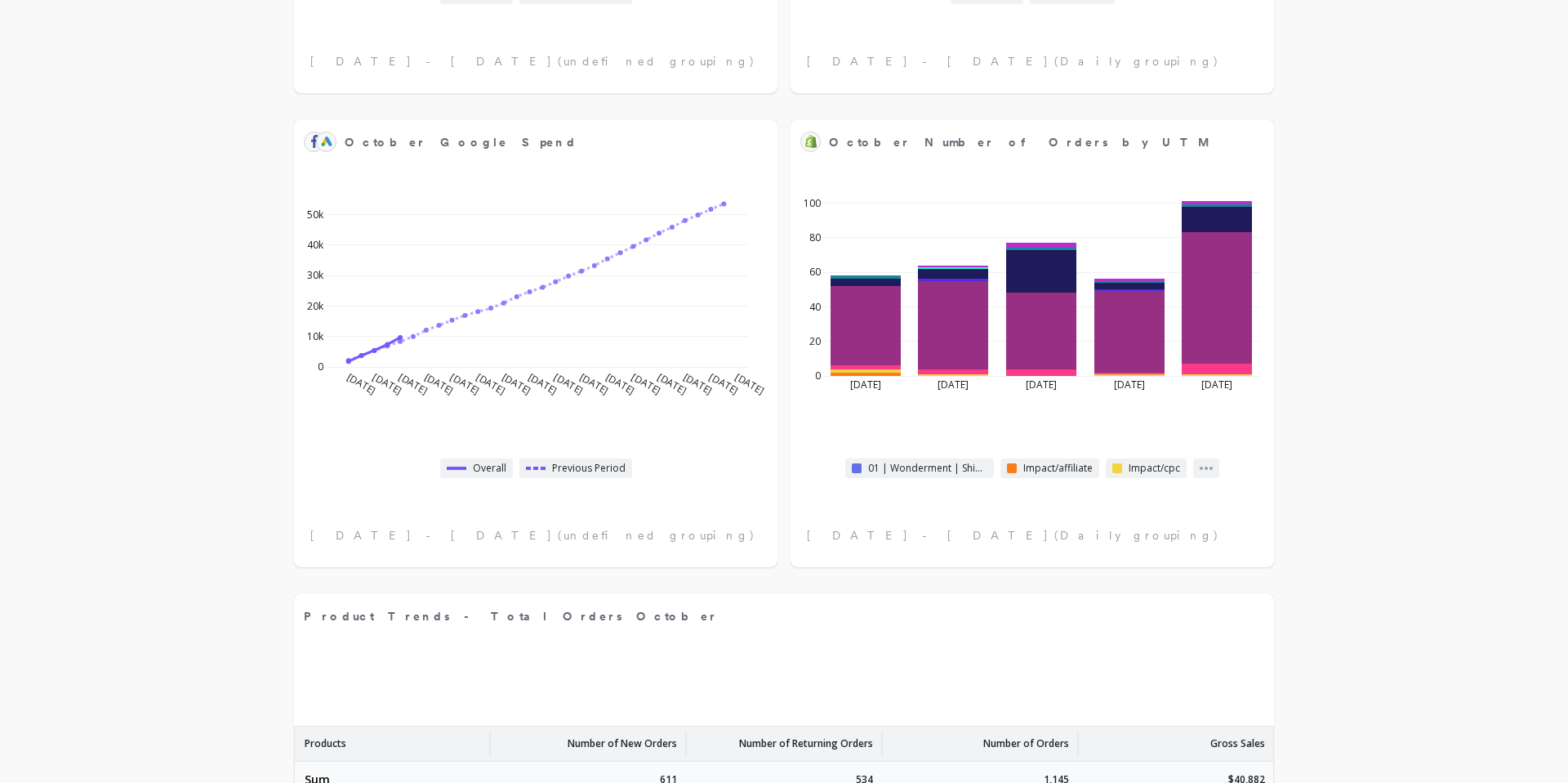
select select "sum"
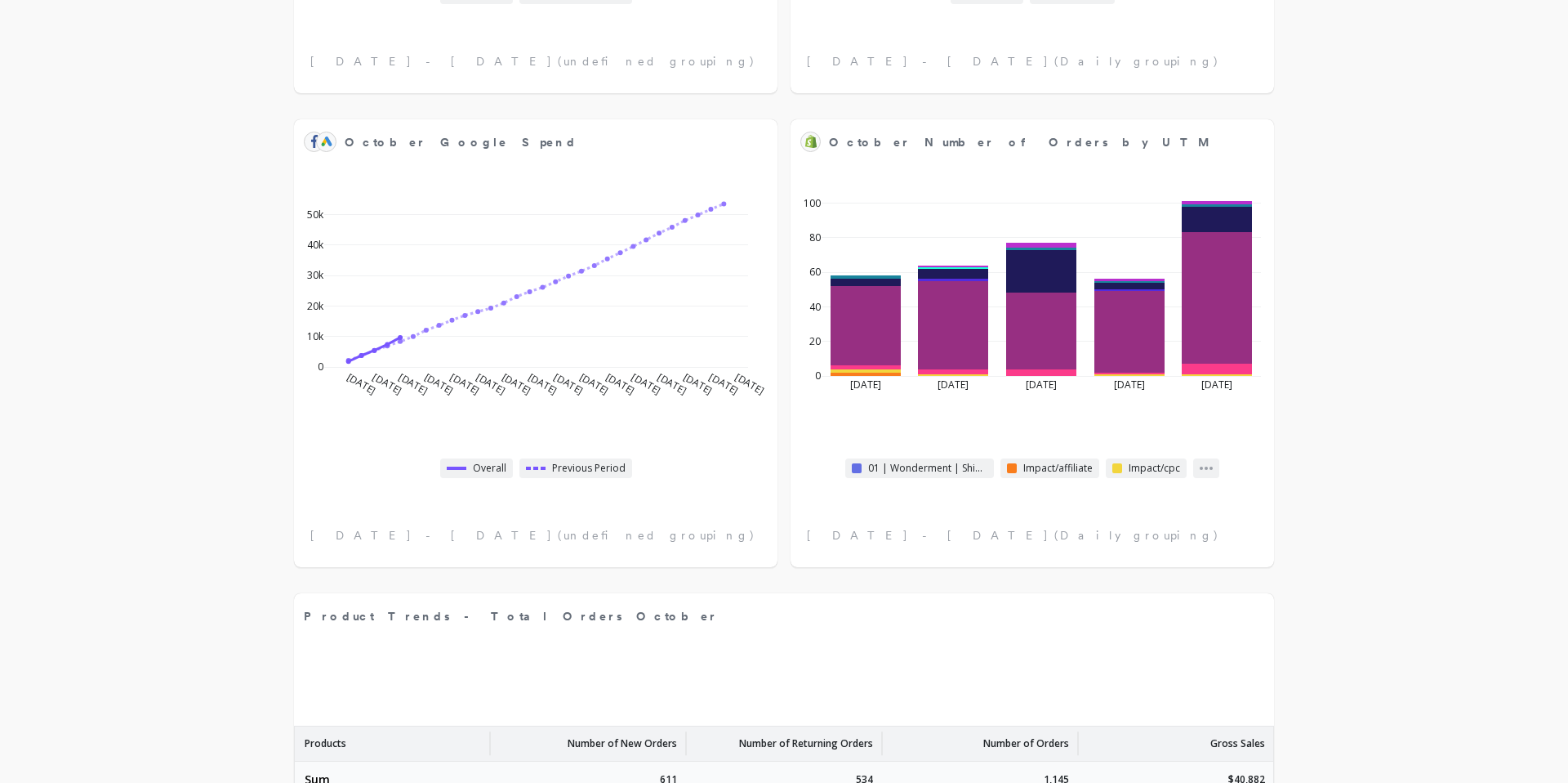
select select "sum"
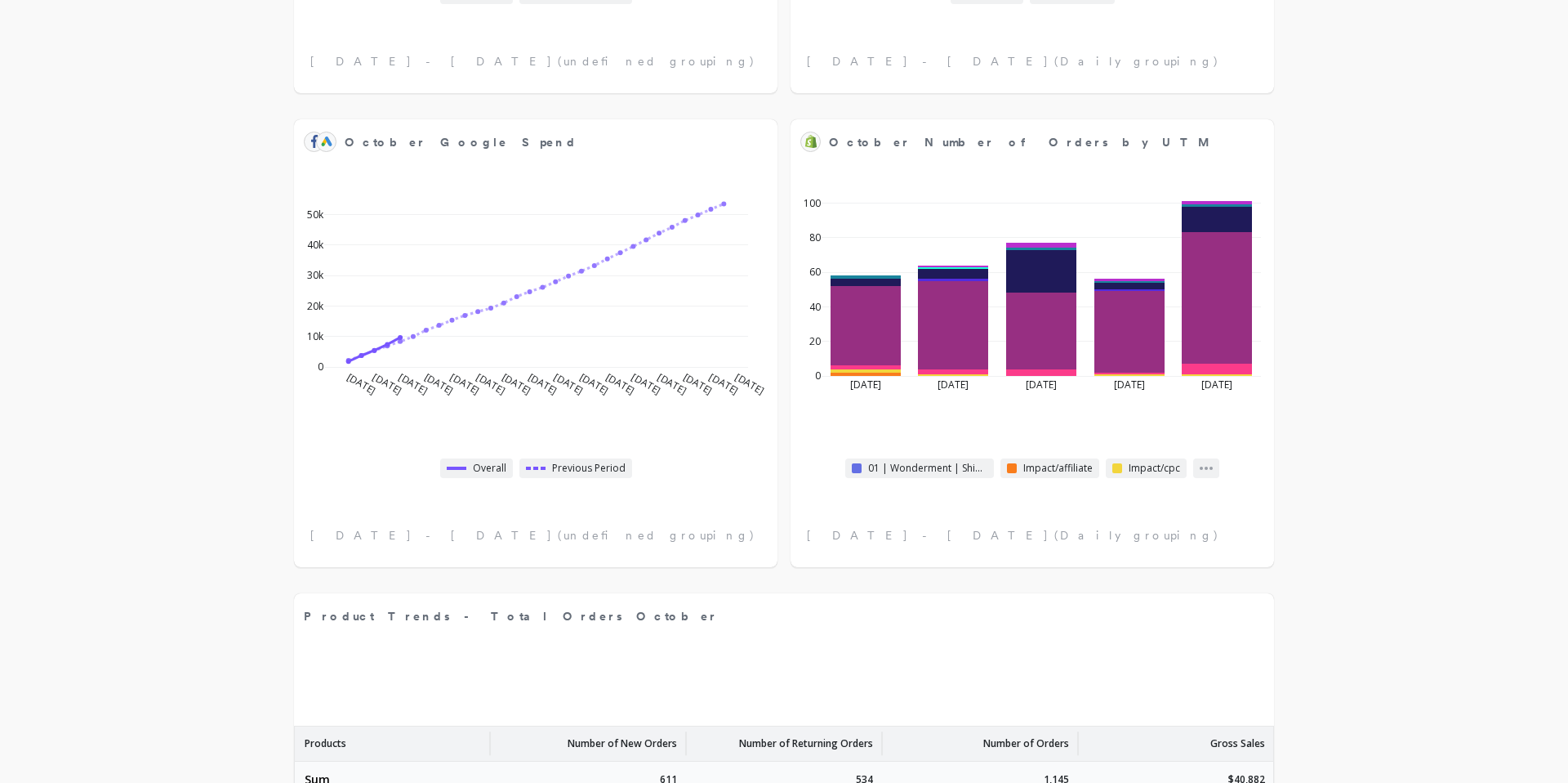
select select "sum"
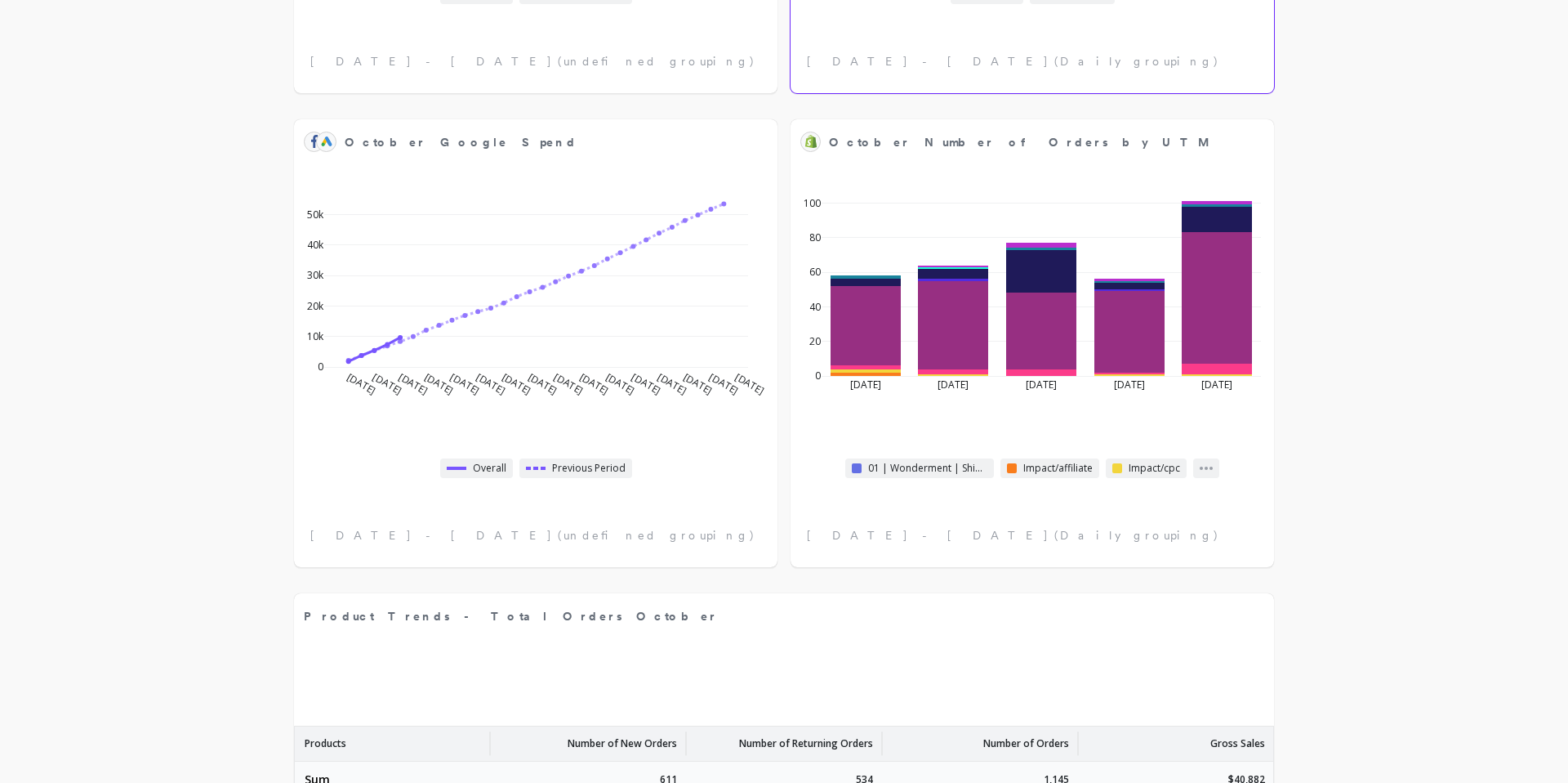
select select "sum"
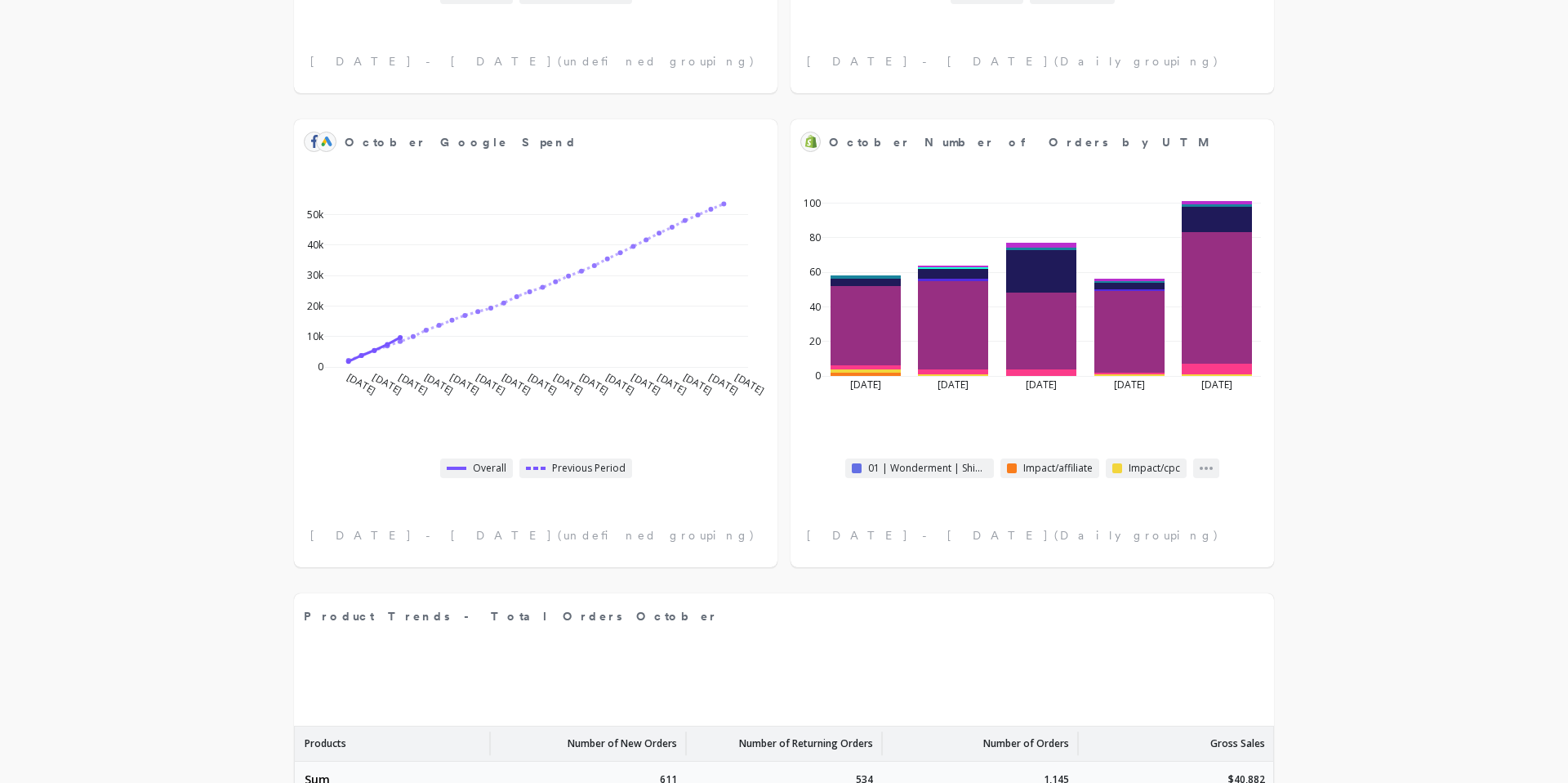
select select "sum"
